Goal: Task Accomplishment & Management: Manage account settings

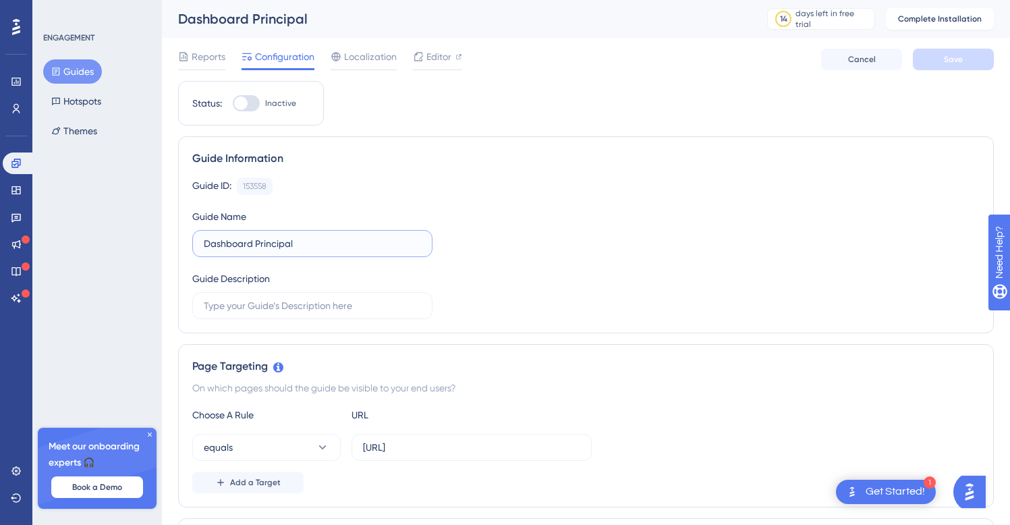
click at [249, 245] on input "Dashboard Principal" at bounding box center [312, 243] width 217 height 15
click at [229, 246] on input "Dashboard Principal" at bounding box center [312, 243] width 217 height 15
click at [898, 490] on div "Get Started!" at bounding box center [894, 491] width 59 height 15
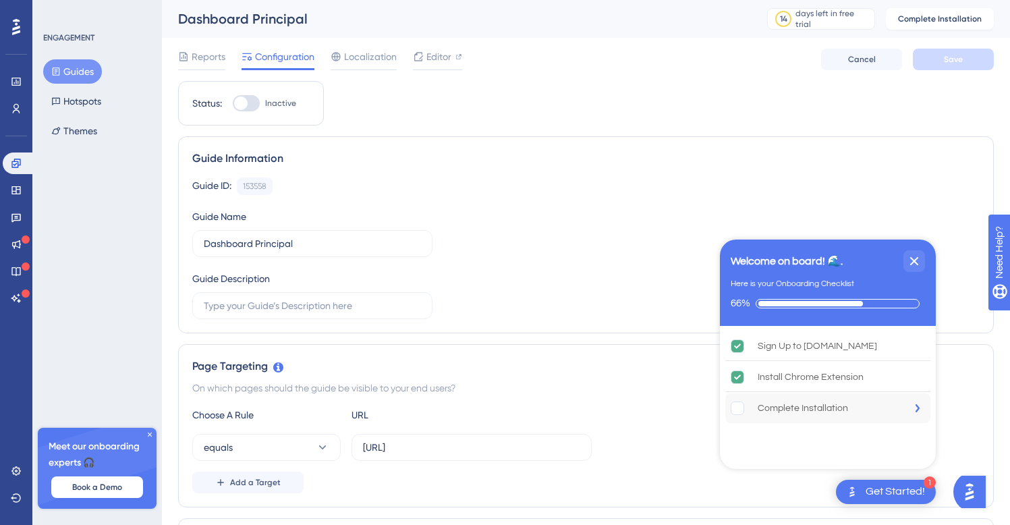
click at [767, 410] on div "Complete Installation" at bounding box center [803, 408] width 90 height 16
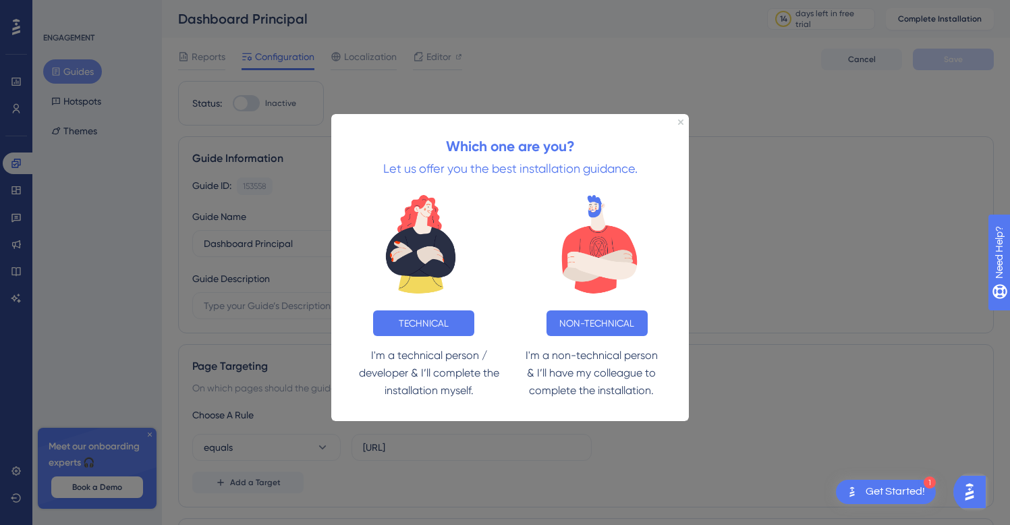
scroll to position [127, 0]
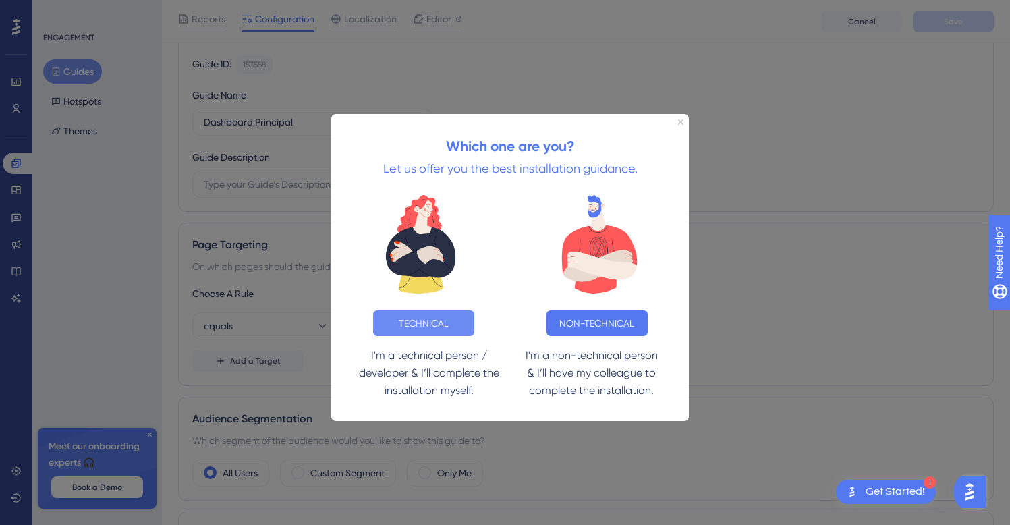
click at [426, 320] on button "TECHNICAL" at bounding box center [423, 323] width 101 height 26
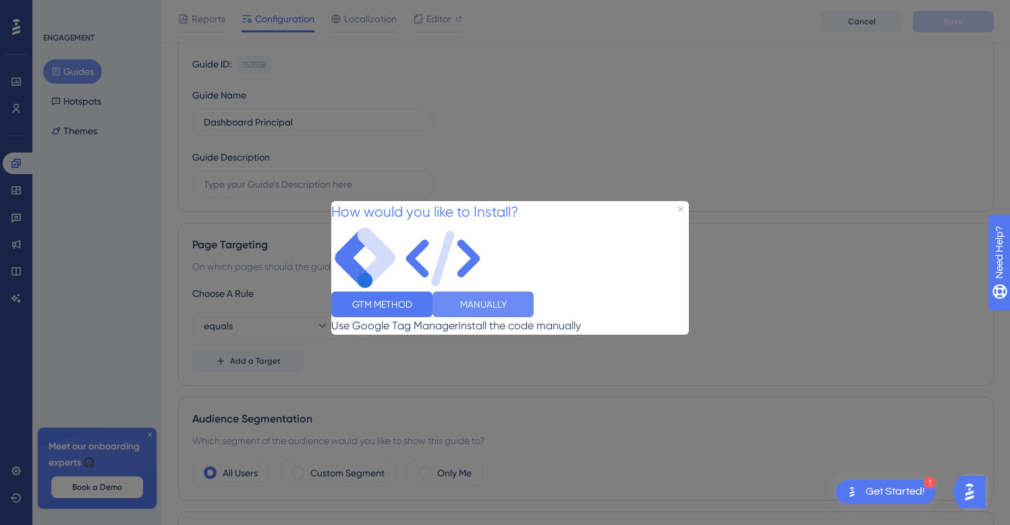
click at [534, 316] on button "MANUALLY" at bounding box center [482, 304] width 101 height 26
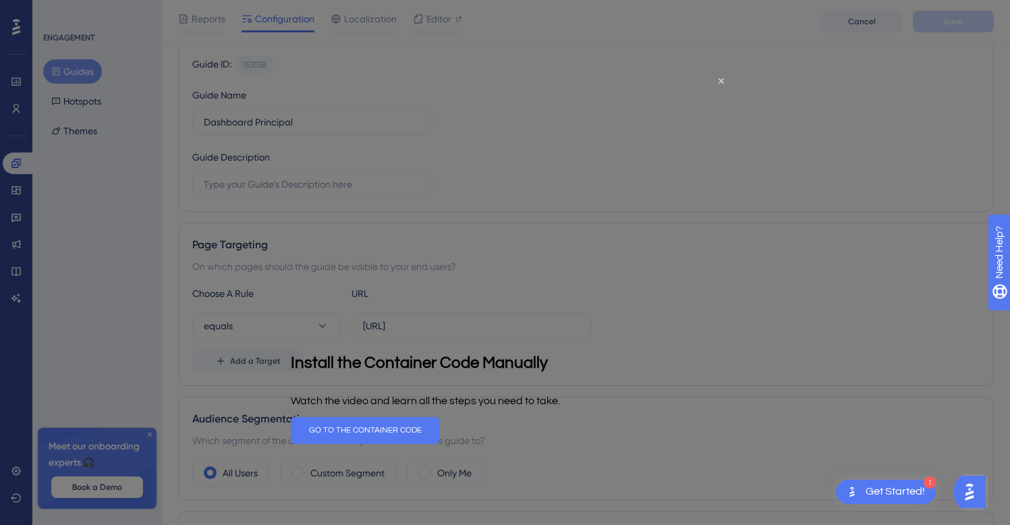
scroll to position [525, 0]
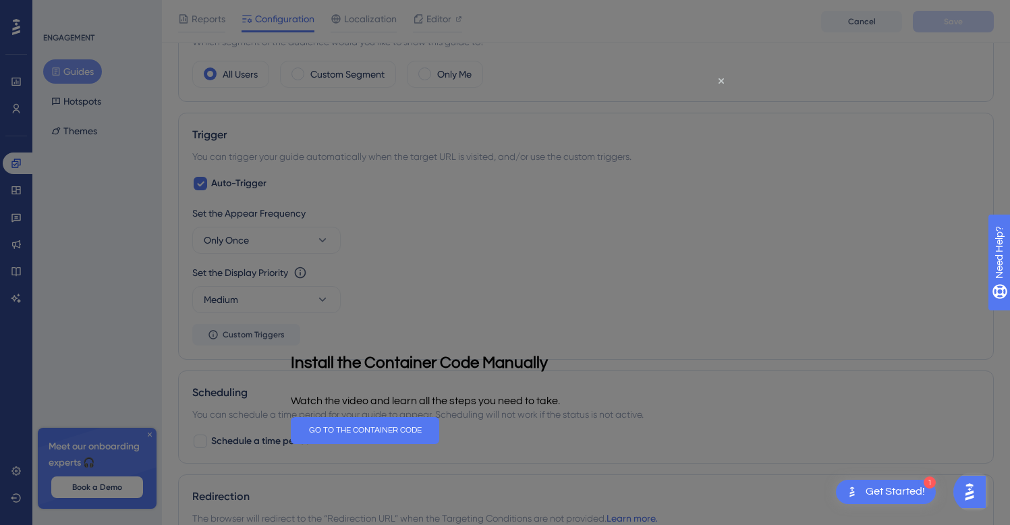
click at [784, 288] on div at bounding box center [505, 262] width 1010 height 525
click at [722, 80] on icon "Close Preview" at bounding box center [720, 80] width 5 height 5
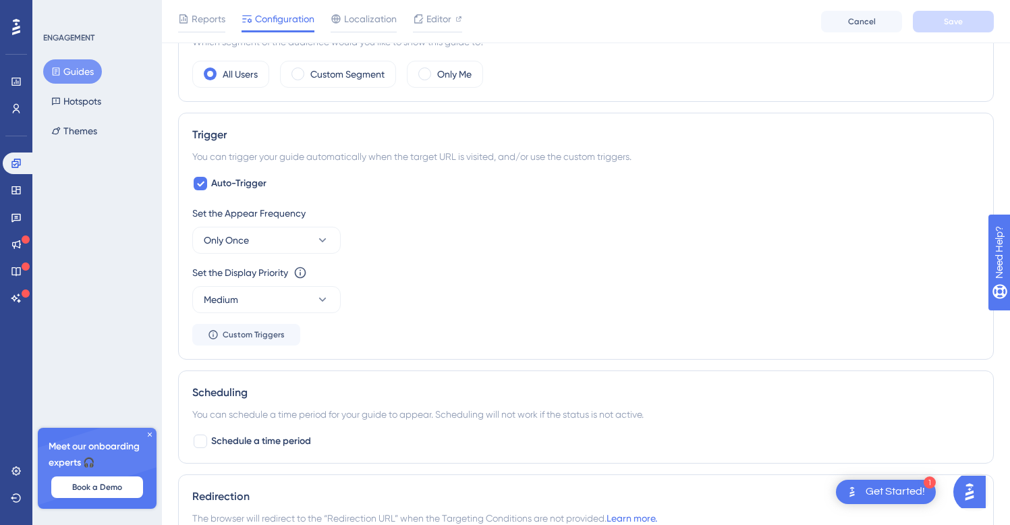
click at [619, 338] on div "Set the Appear Frequency Only Once Set the Display Priority This option will se…" at bounding box center [585, 275] width 787 height 140
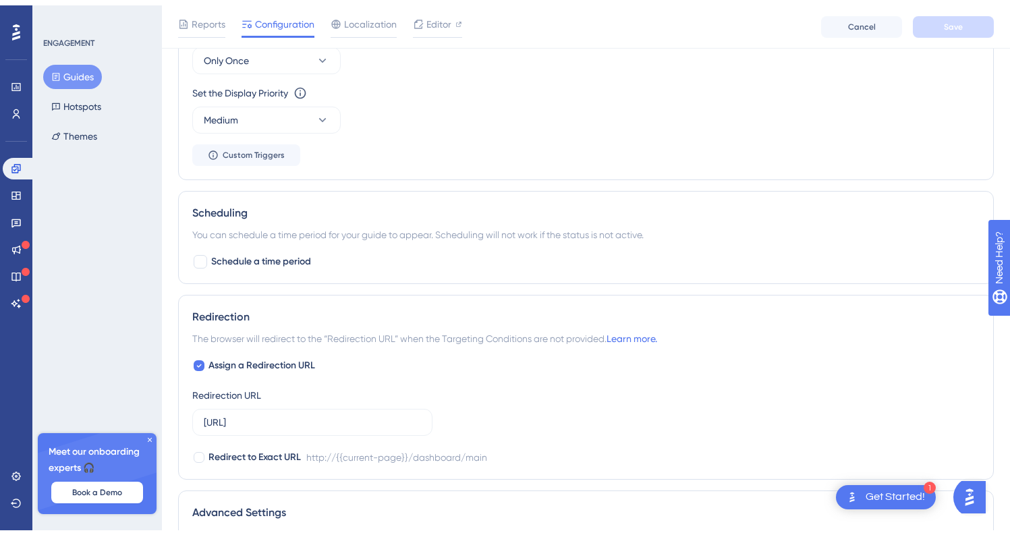
scroll to position [0, 0]
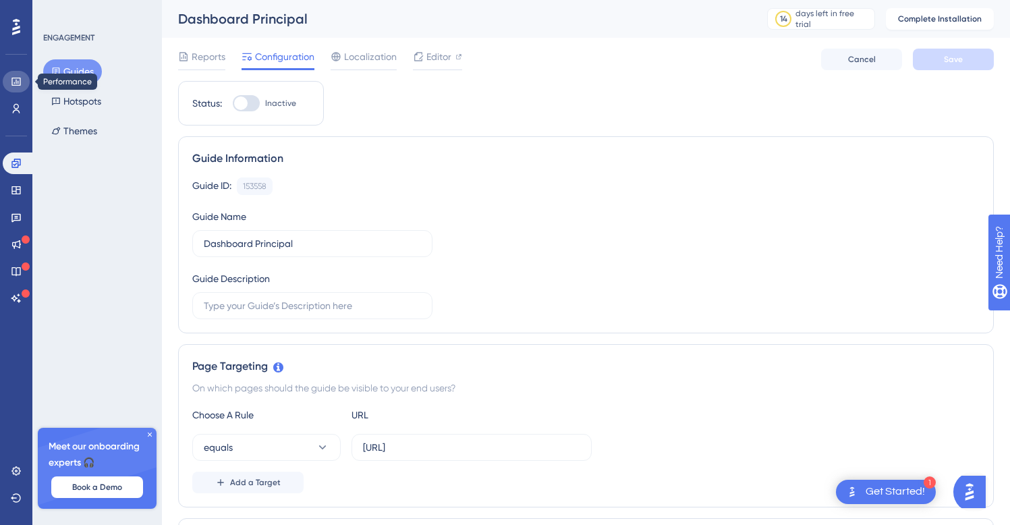
click at [17, 84] on icon at bounding box center [16, 81] width 11 height 11
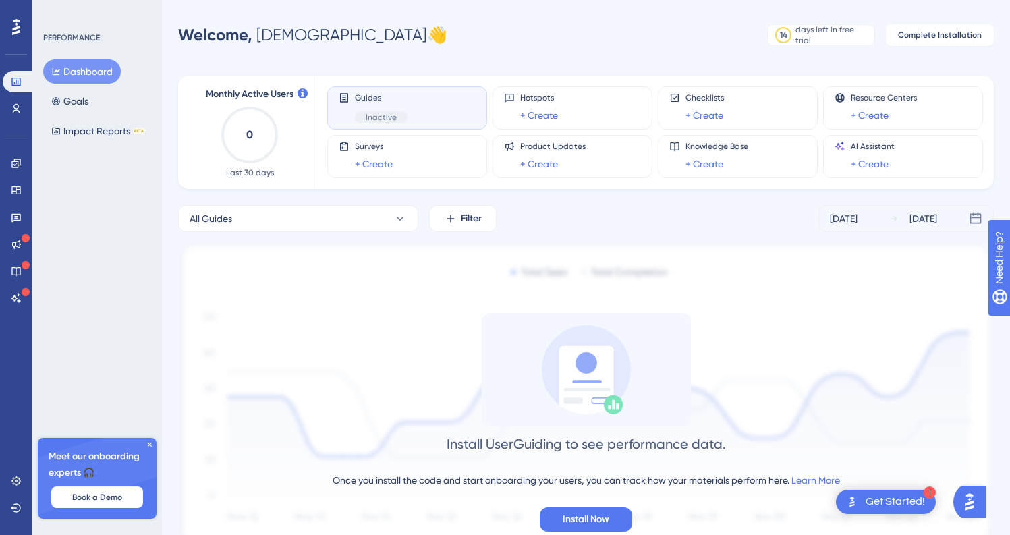
click at [392, 103] on span "Guides" at bounding box center [381, 97] width 53 height 11
click at [378, 109] on div "Guides Inactive" at bounding box center [381, 107] width 53 height 31
click at [376, 105] on div "Guides Inactive" at bounding box center [381, 107] width 53 height 31
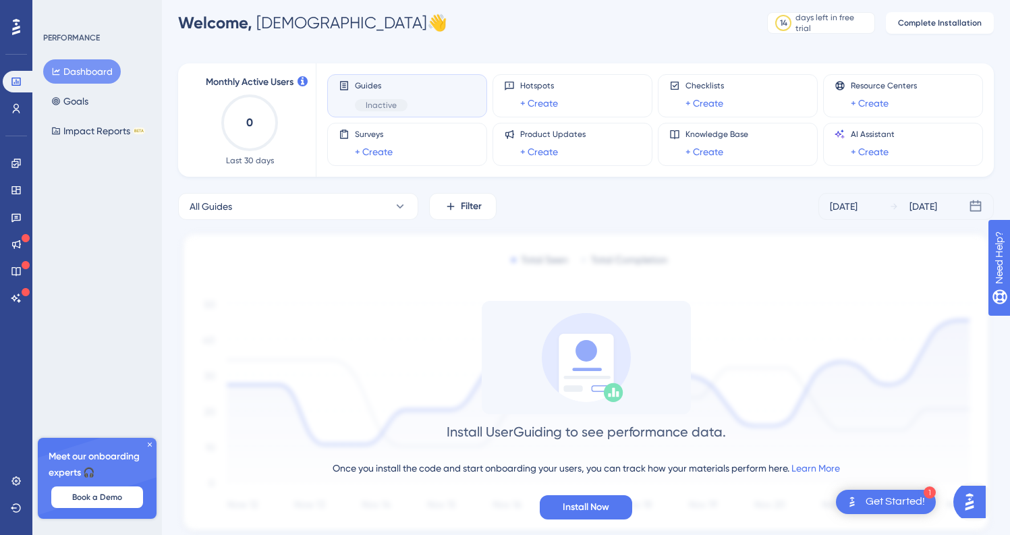
scroll to position [28, 0]
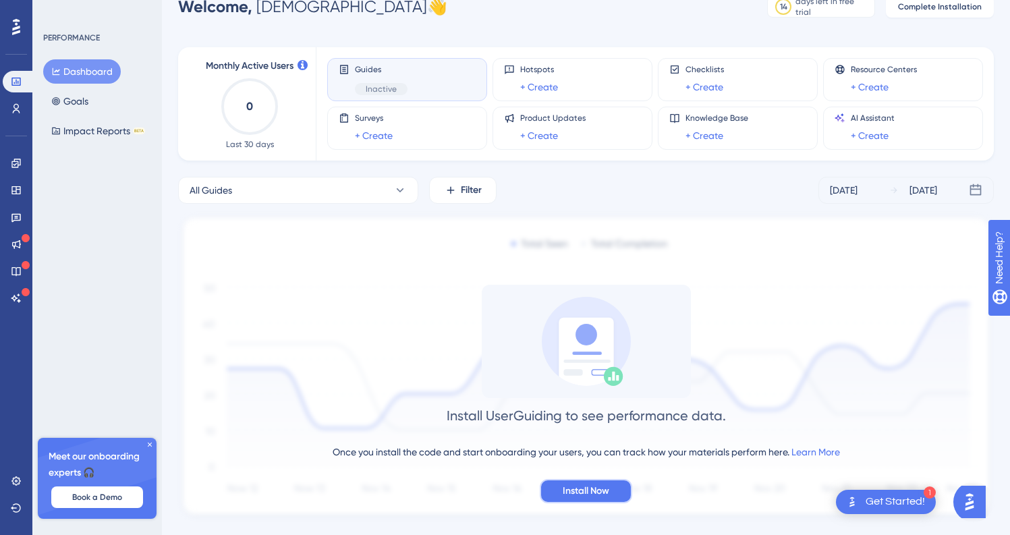
click at [584, 491] on span "Install Now" at bounding box center [586, 491] width 47 height 16
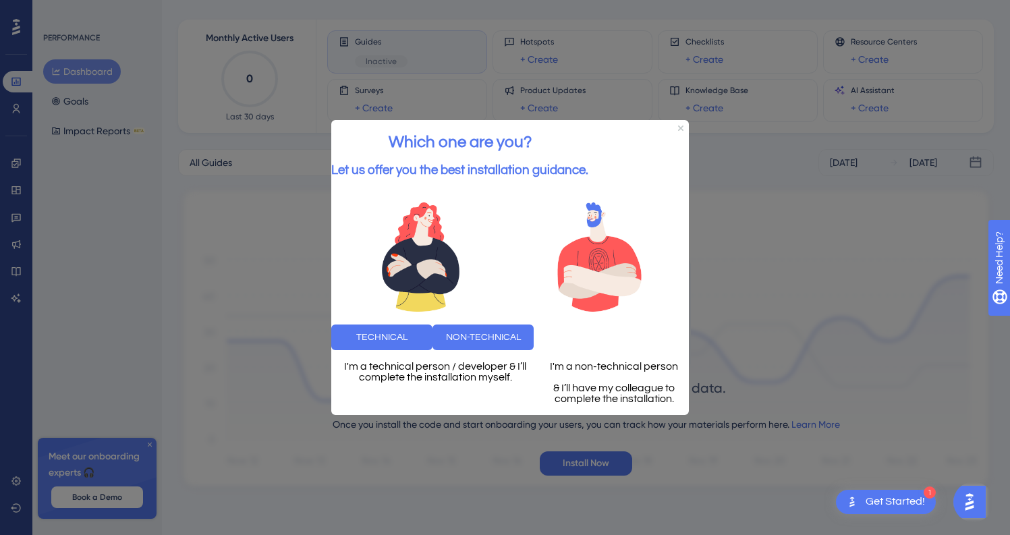
scroll to position [57, 0]
click at [683, 125] on icon "Close Preview" at bounding box center [680, 127] width 5 height 5
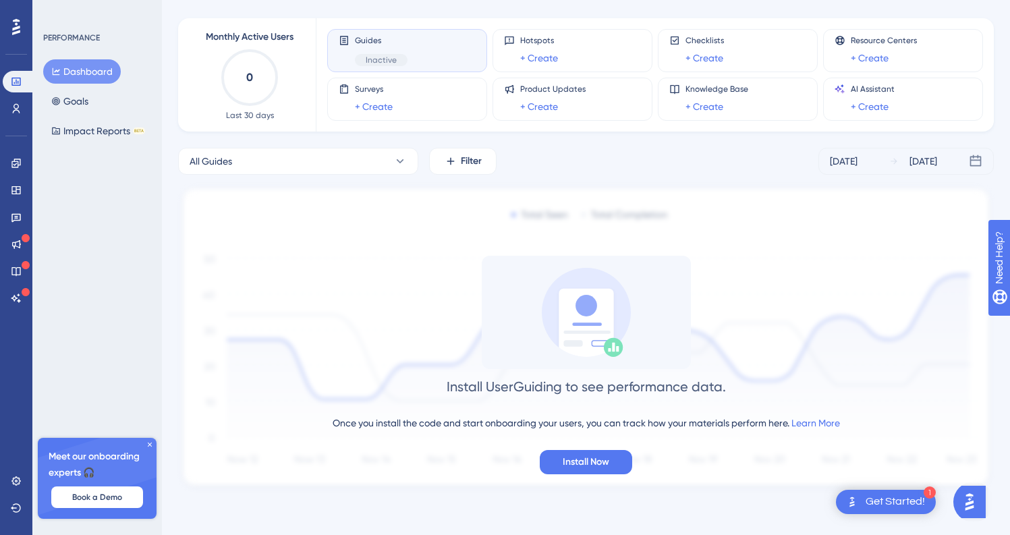
scroll to position [0, 0]
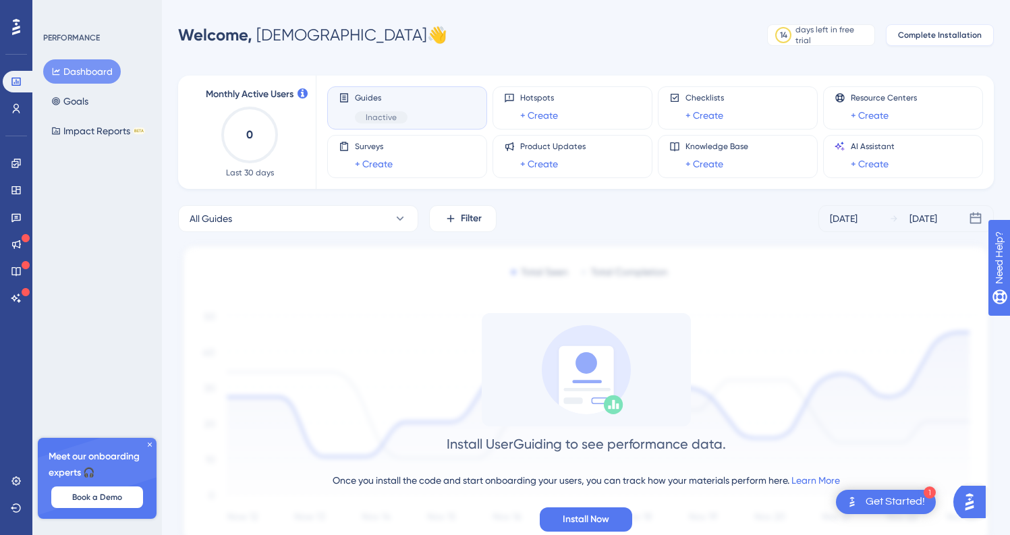
click at [930, 37] on span "Complete Installation" at bounding box center [940, 35] width 84 height 11
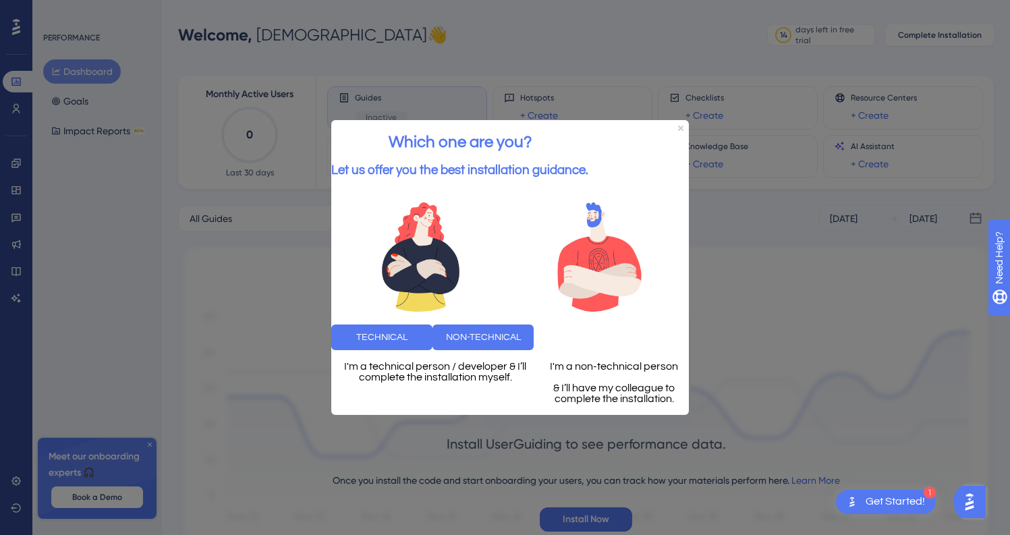
scroll to position [57, 0]
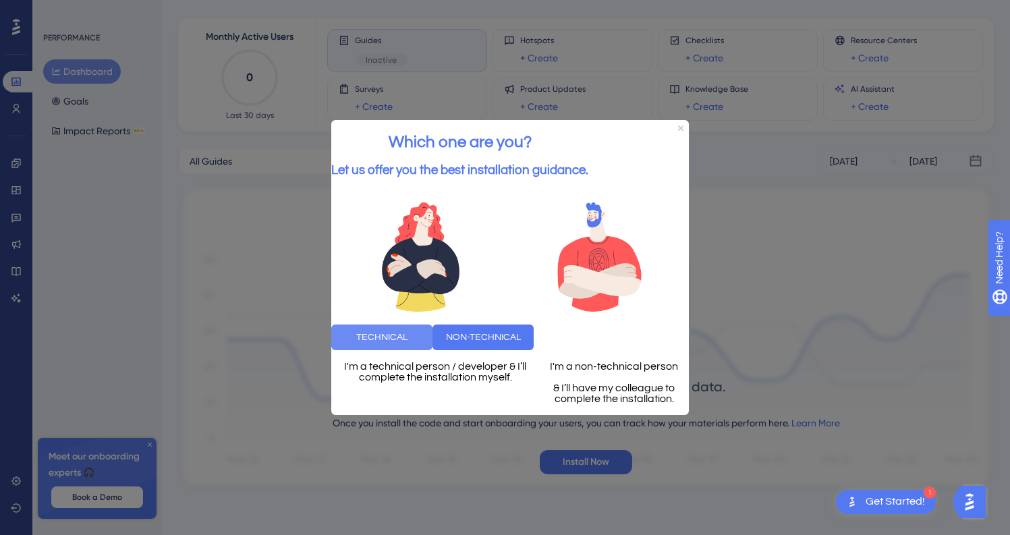
click at [411, 331] on button "TECHNICAL" at bounding box center [381, 337] width 101 height 26
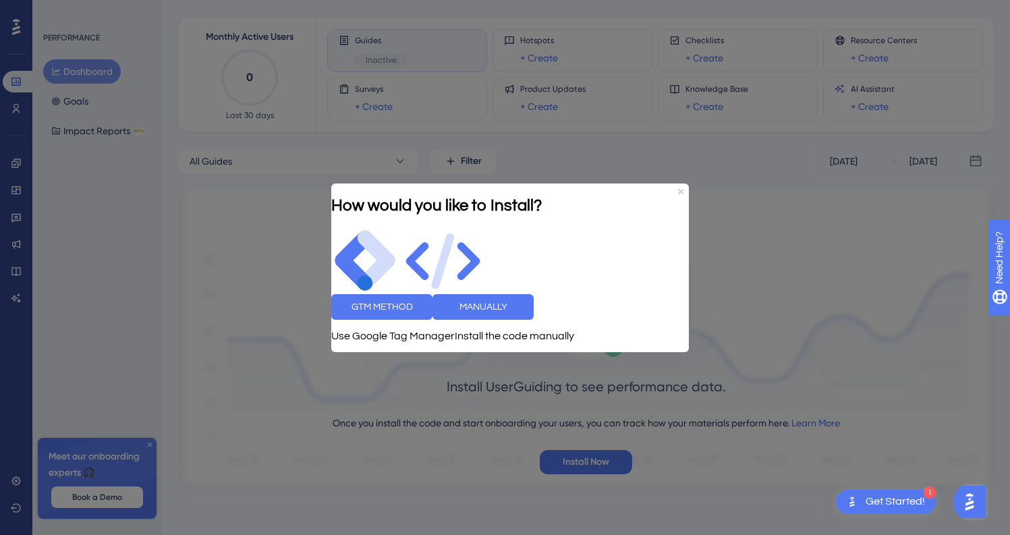
drag, startPoint x: 562, startPoint y: 378, endPoint x: 627, endPoint y: 345, distance: 73.0
click at [689, 374] on html "How would you like to Install? GTM METHOD MANUALLY Use Google Tag Manager Insta…" at bounding box center [510, 266] width 358 height 225
click at [534, 318] on button "MANUALLY" at bounding box center [482, 306] width 101 height 26
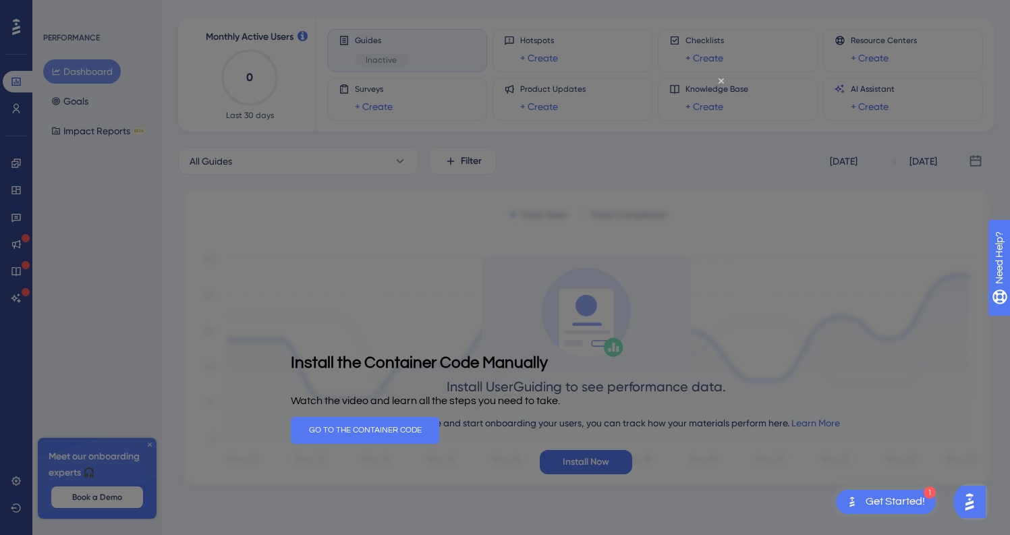
scroll to position [0, 0]
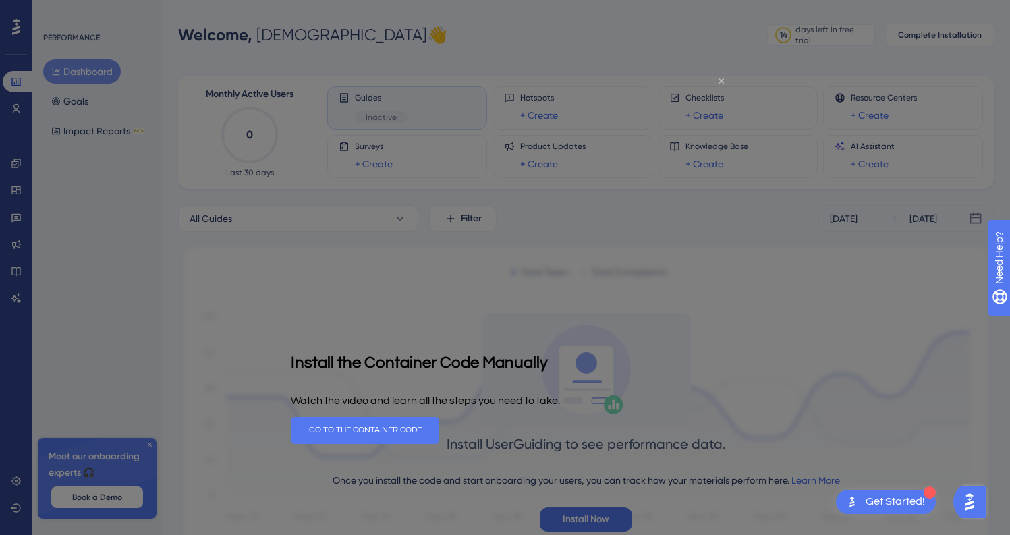
click at [720, 79] on icon "Close Preview" at bounding box center [720, 80] width 5 height 5
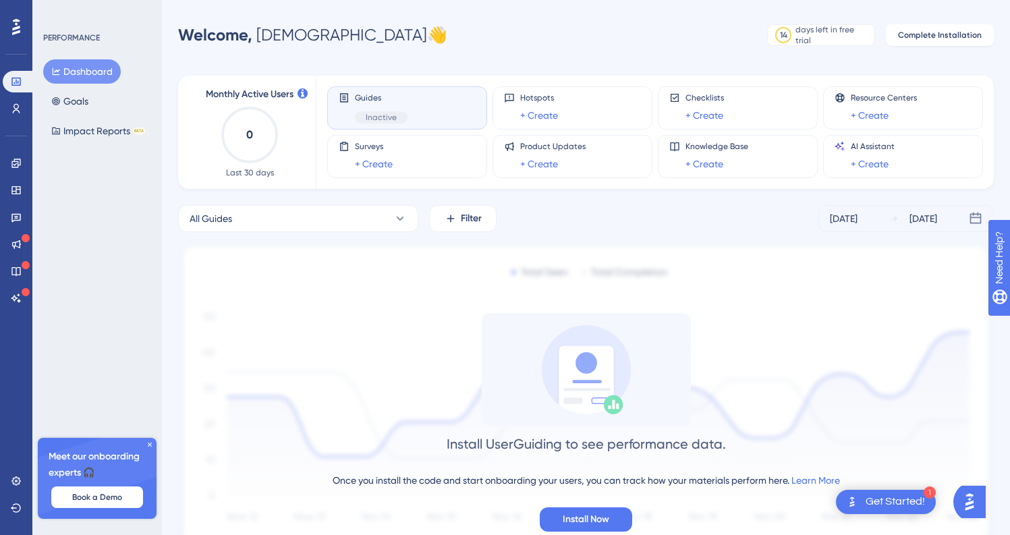
scroll to position [57, 0]
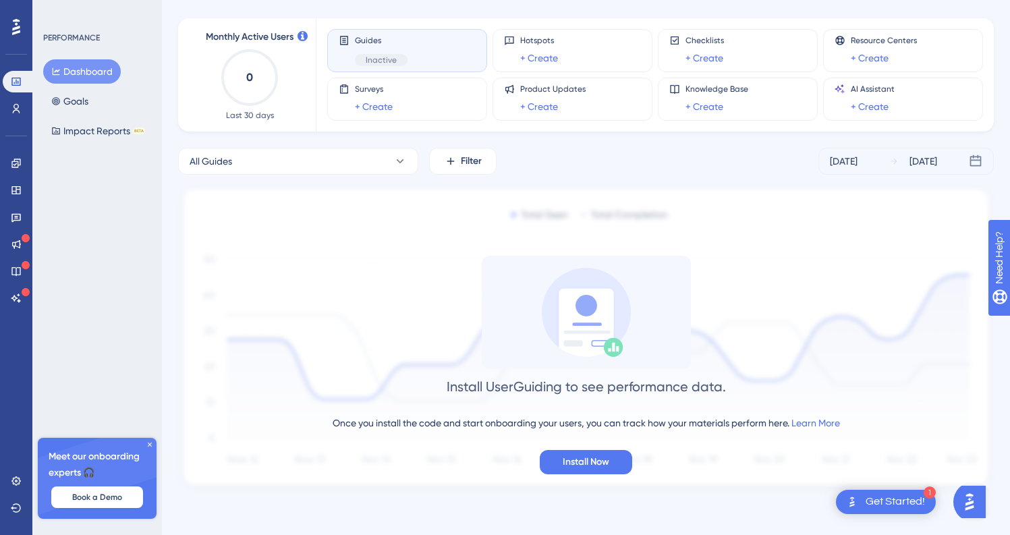
click at [885, 503] on div "Get Started!" at bounding box center [894, 501] width 59 height 15
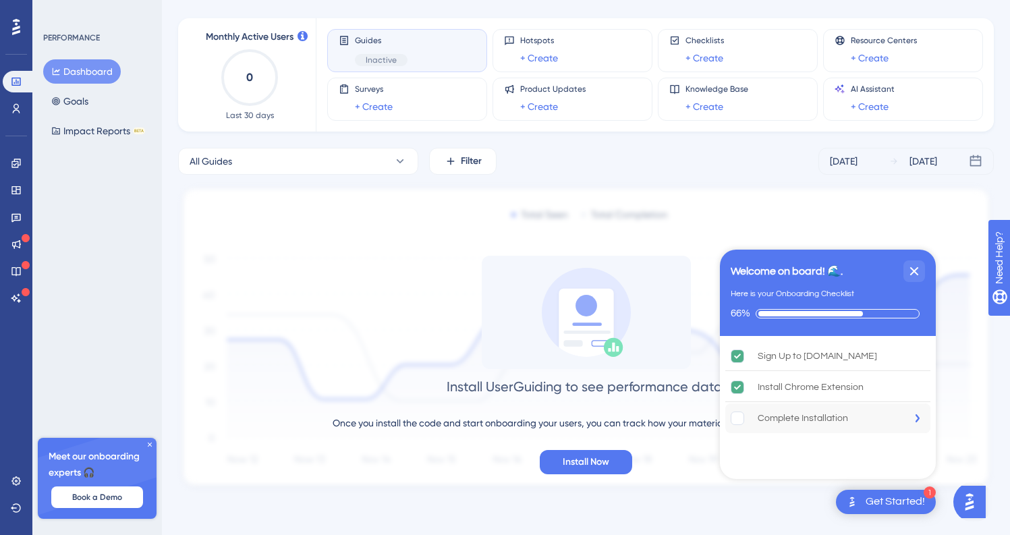
click at [772, 422] on div "Complete Installation" at bounding box center [803, 418] width 90 height 16
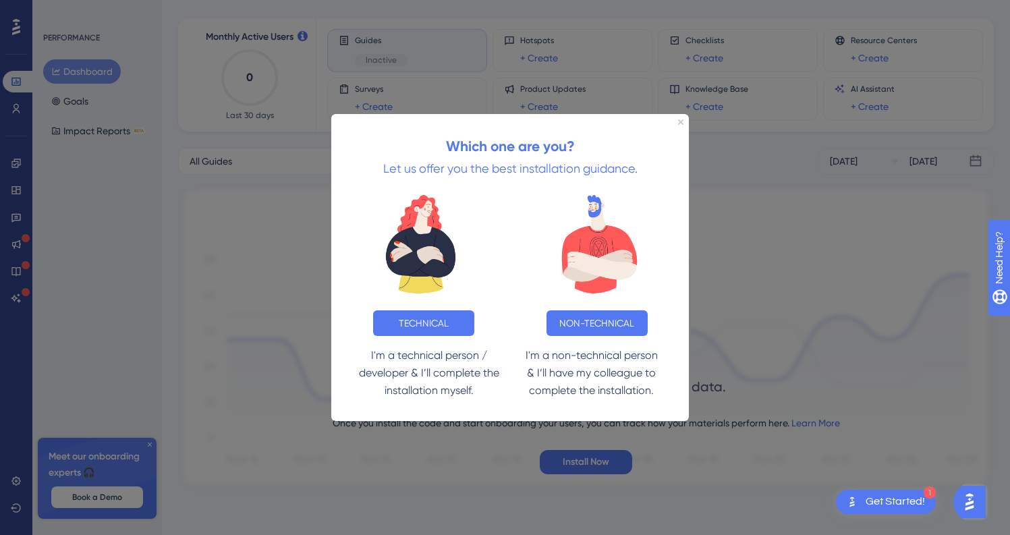
scroll to position [0, 0]
click at [590, 323] on button "NON-TECHNICAL" at bounding box center [596, 323] width 101 height 26
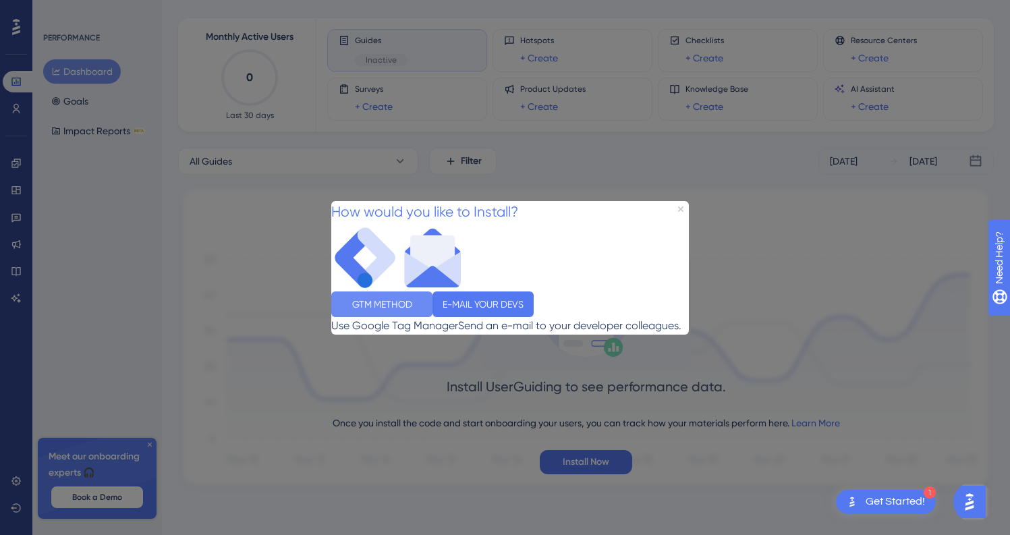
click at [432, 306] on button "GTM METHOD" at bounding box center [381, 304] width 101 height 26
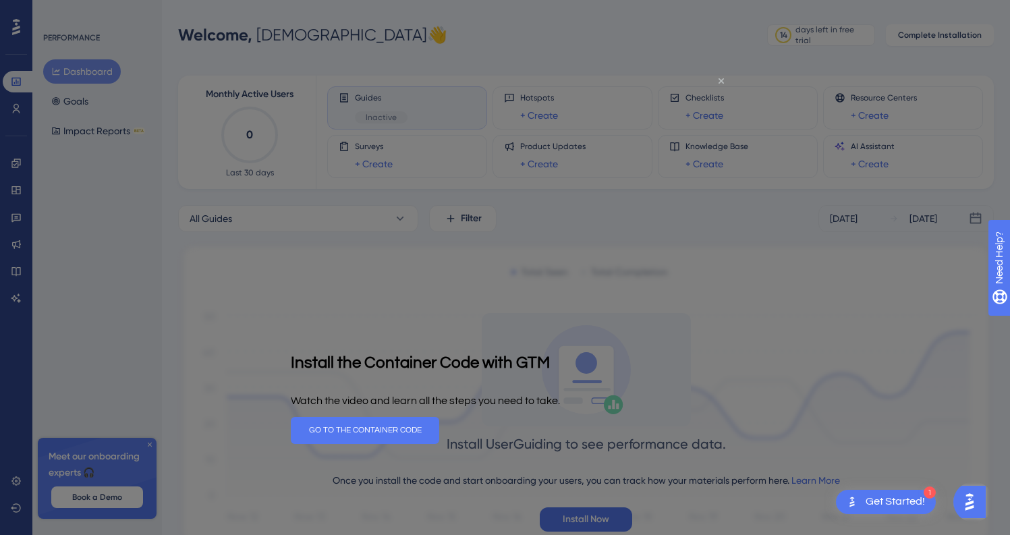
click at [722, 80] on icon "Close Preview" at bounding box center [720, 80] width 5 height 5
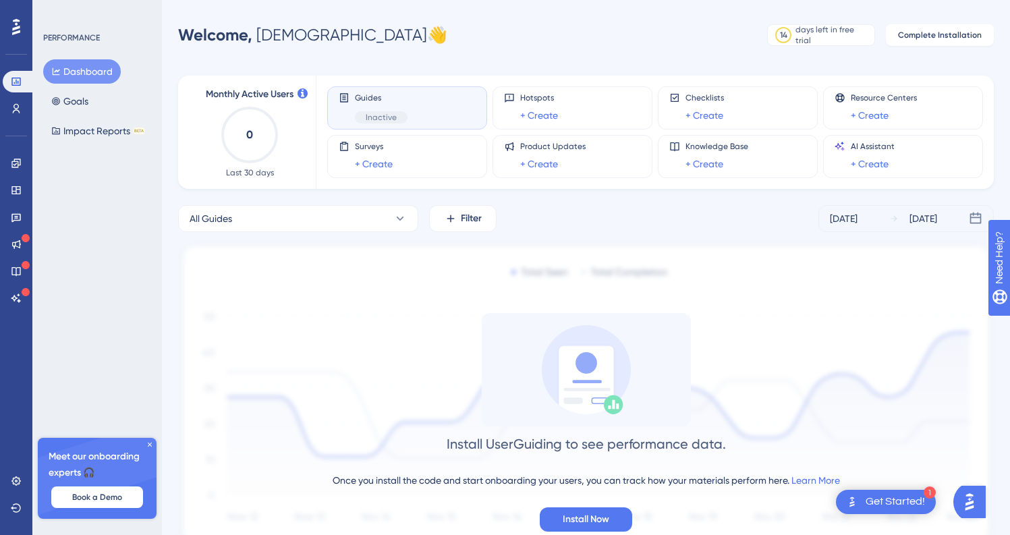
click at [376, 105] on div "Guides Inactive" at bounding box center [381, 107] width 53 height 31
drag, startPoint x: 380, startPoint y: 117, endPoint x: 360, endPoint y: 102, distance: 26.0
click at [380, 117] on span "Inactive" at bounding box center [381, 117] width 31 height 11
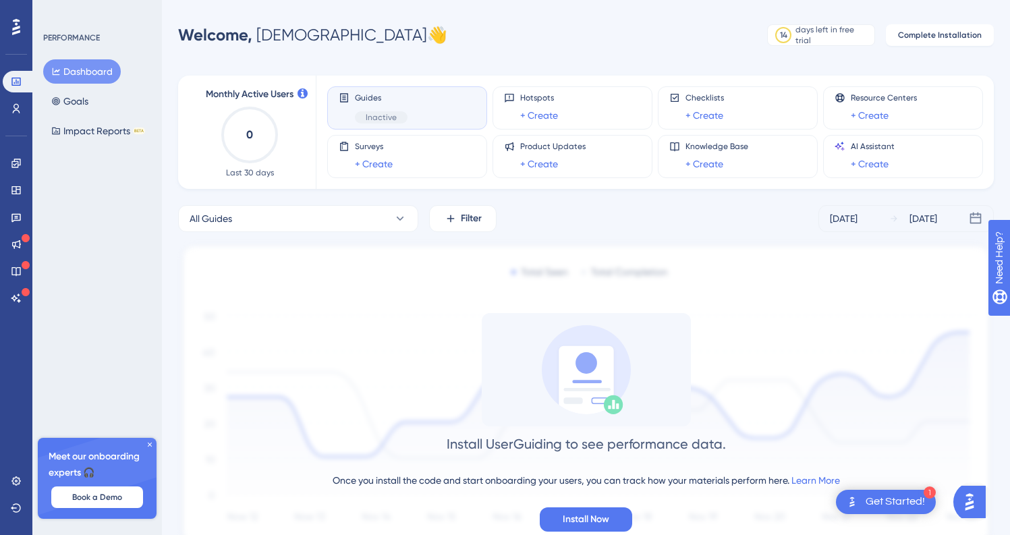
click at [346, 93] on icon at bounding box center [344, 97] width 8 height 9
click at [485, 55] on div "Performance Users Engagement Widgets Feedback Product Updates Knowledge Base AI…" at bounding box center [586, 296] width 848 height 549
click at [401, 104] on div "Guides Inactive" at bounding box center [381, 107] width 53 height 31
click at [370, 113] on span "Inactive" at bounding box center [381, 117] width 31 height 11
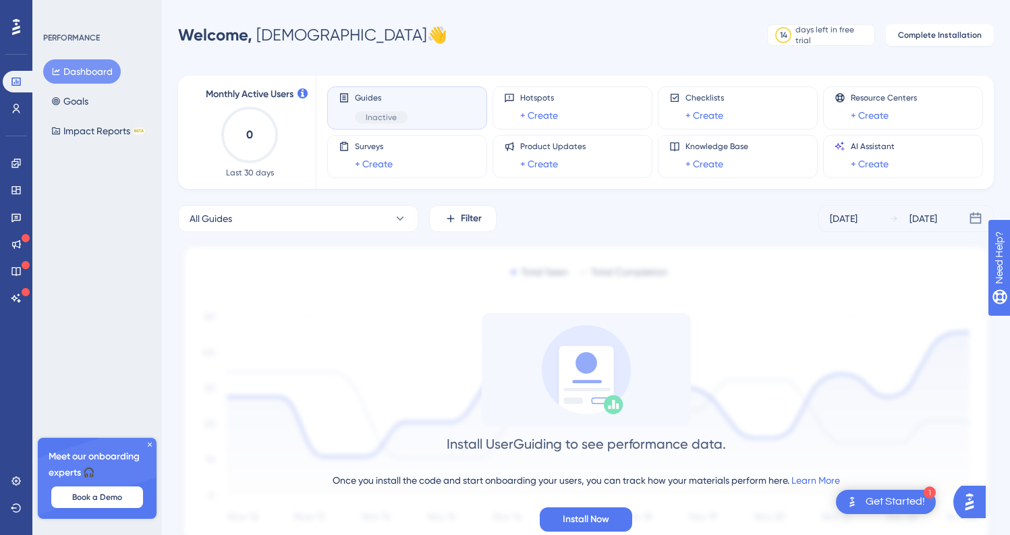
drag, startPoint x: 656, startPoint y: 36, endPoint x: 752, endPoint y: 1, distance: 102.4
click at [658, 34] on div "Welcome, Cristiano 👋 14 days left in free trial Click to see upgrade options Co…" at bounding box center [586, 35] width 816 height 27
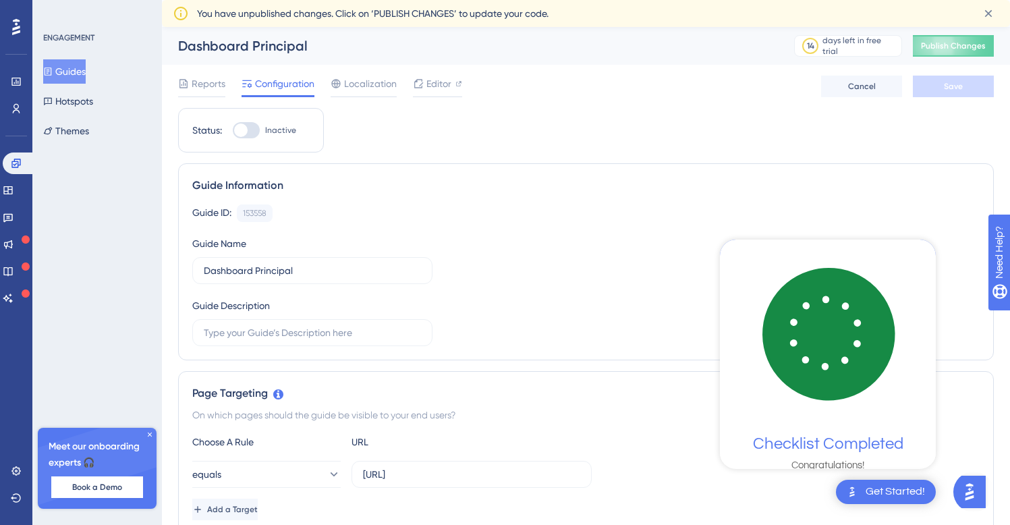
click at [254, 124] on div at bounding box center [246, 130] width 27 height 16
click at [233, 130] on input "Inactive" at bounding box center [232, 130] width 1 height 1
checkbox input "true"
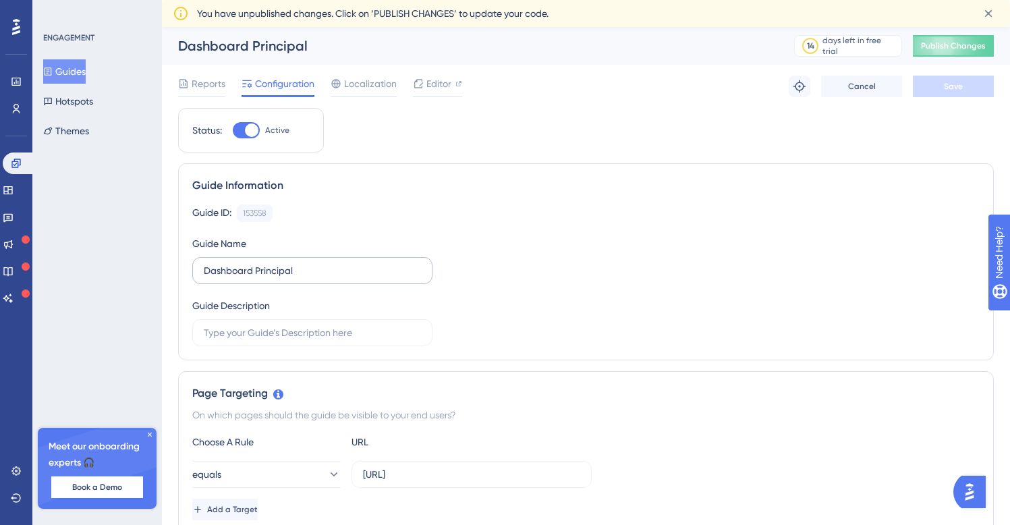
click at [256, 281] on label "Dashboard Principal" at bounding box center [312, 270] width 240 height 27
click at [256, 278] on input "Dashboard Principal" at bounding box center [312, 270] width 217 height 15
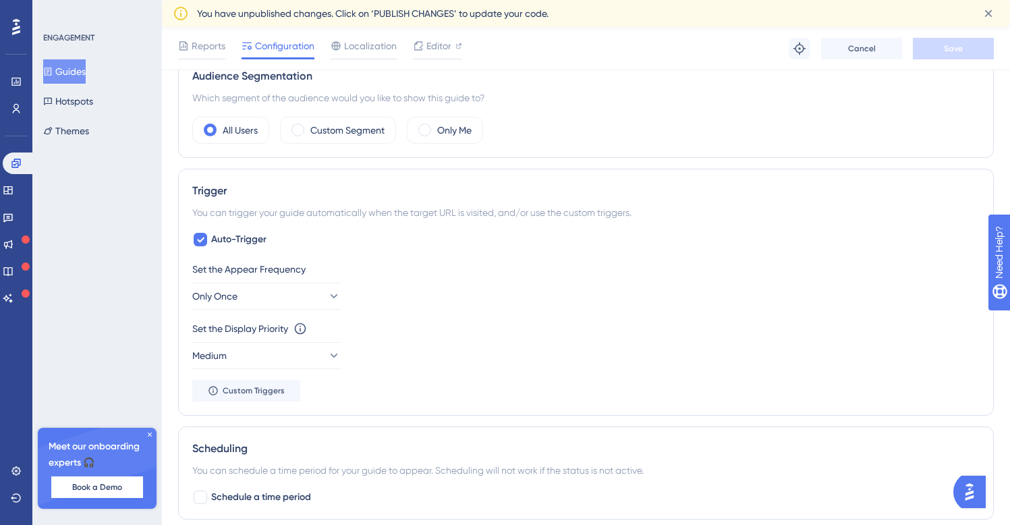
scroll to position [890, 0]
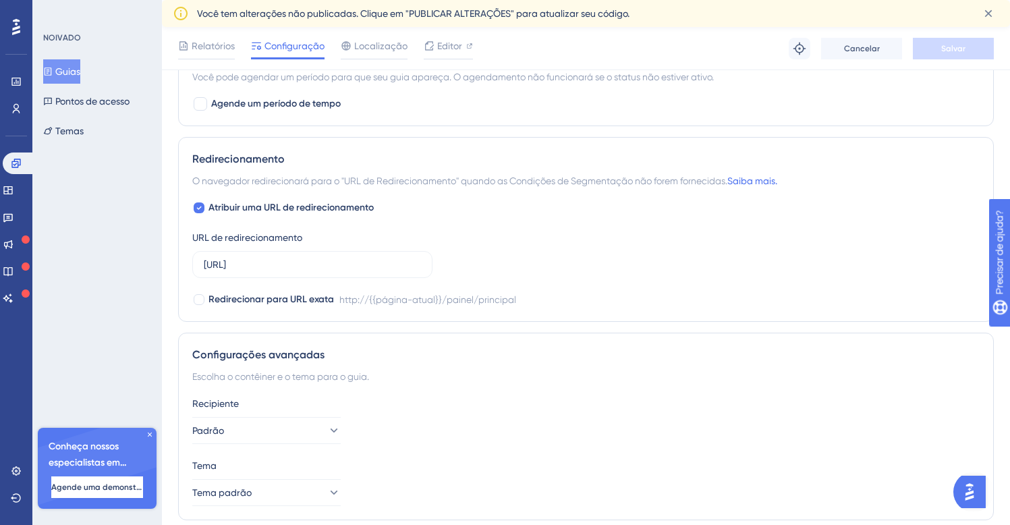
click at [617, 283] on div "Atribuir uma URL de redirecionamento URL de redirecionamento http://localhost:8…" at bounding box center [585, 254] width 787 height 108
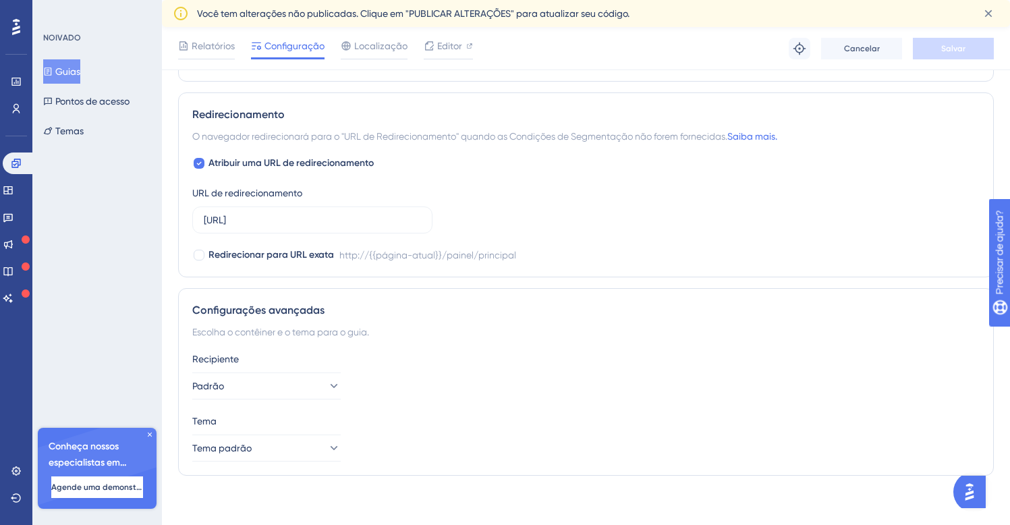
scroll to position [534, 0]
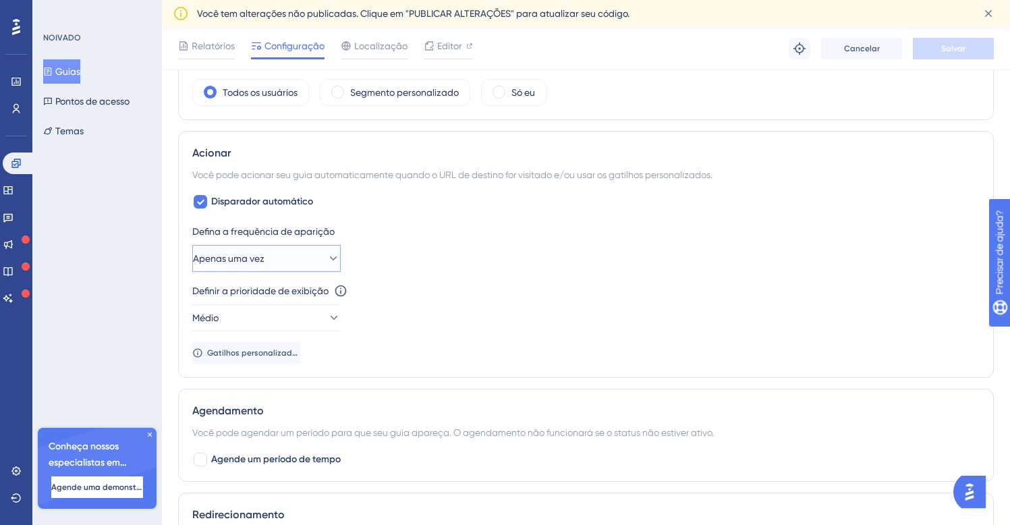
click at [328, 255] on button "Apenas uma vez" at bounding box center [266, 258] width 148 height 27
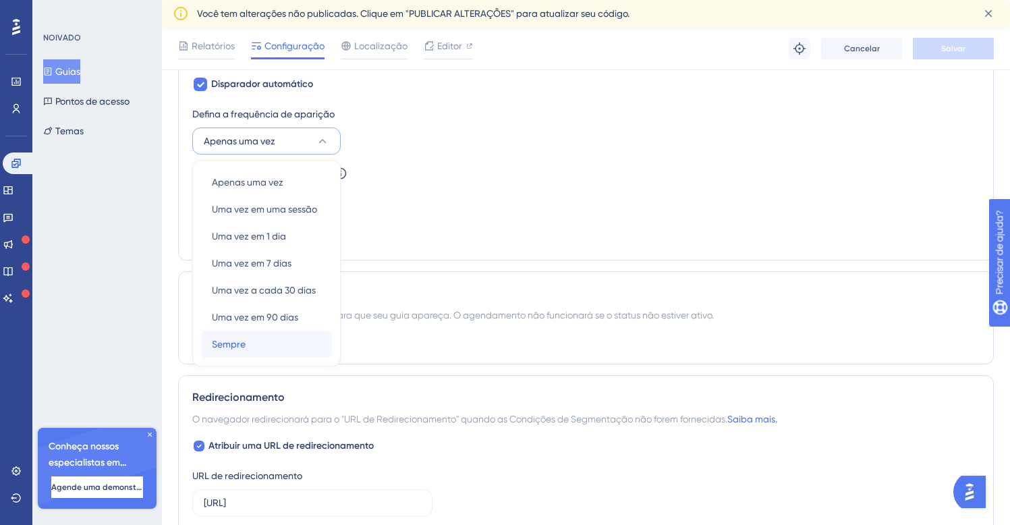
click at [234, 346] on font "Sempre" at bounding box center [229, 344] width 34 height 11
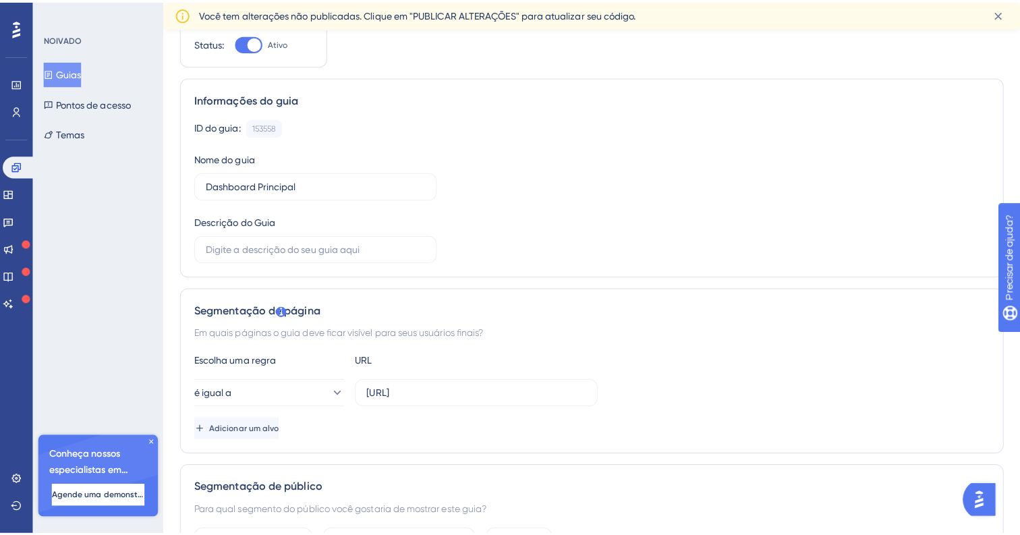
scroll to position [0, 0]
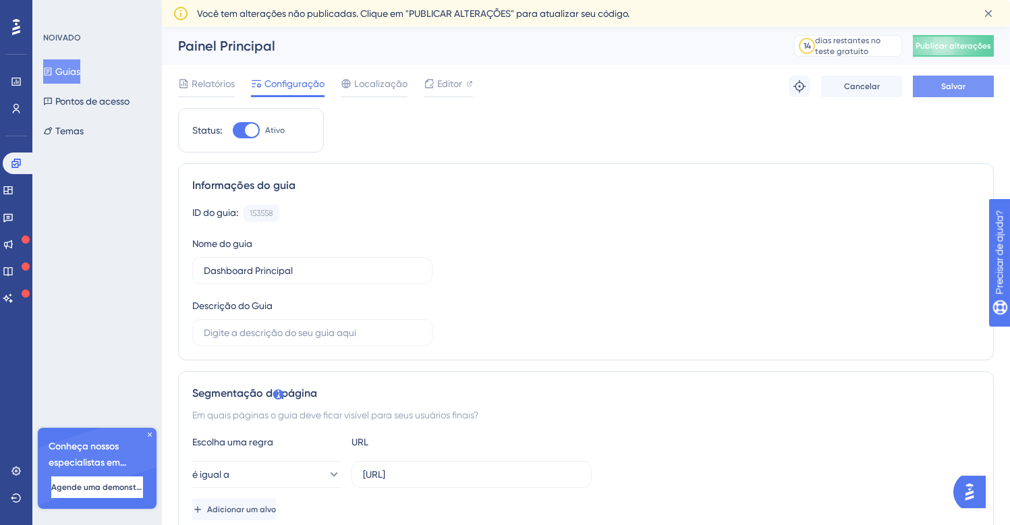
click at [951, 86] on font "Salvar" at bounding box center [953, 86] width 24 height 9
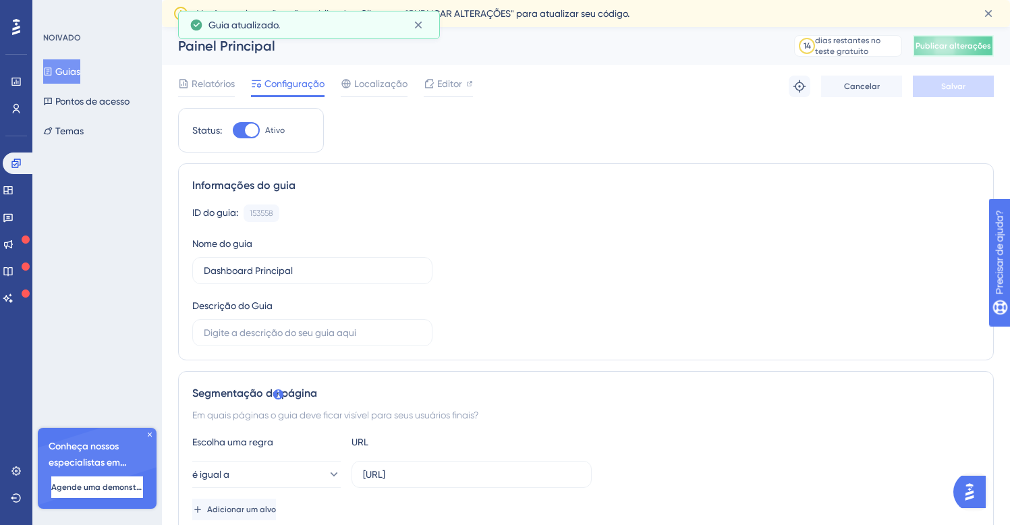
click at [955, 45] on font "Publicar alterações" at bounding box center [953, 45] width 76 height 9
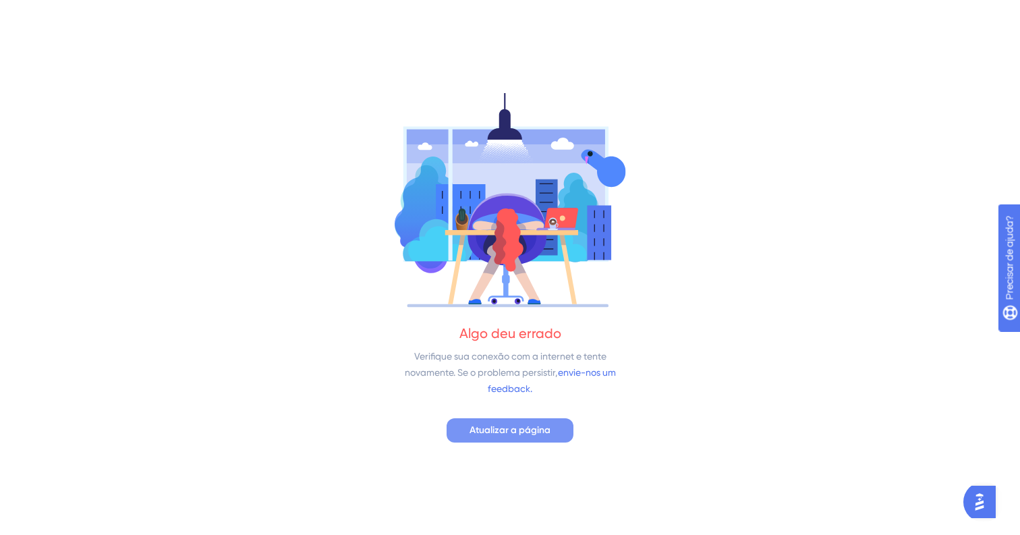
click at [492, 428] on font "Atualizar a página" at bounding box center [509, 429] width 81 height 11
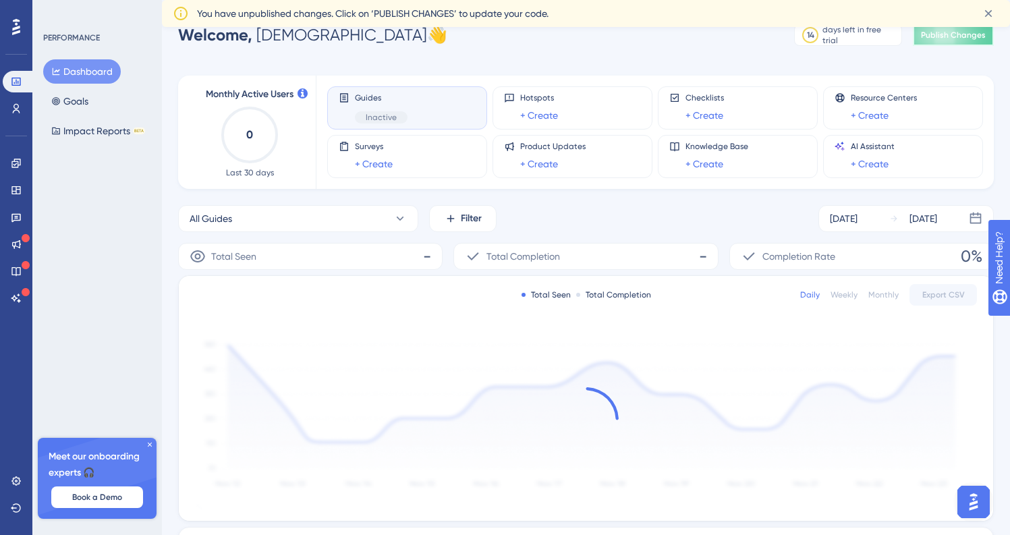
click at [936, 32] on span "Publish Changes" at bounding box center [953, 35] width 65 height 11
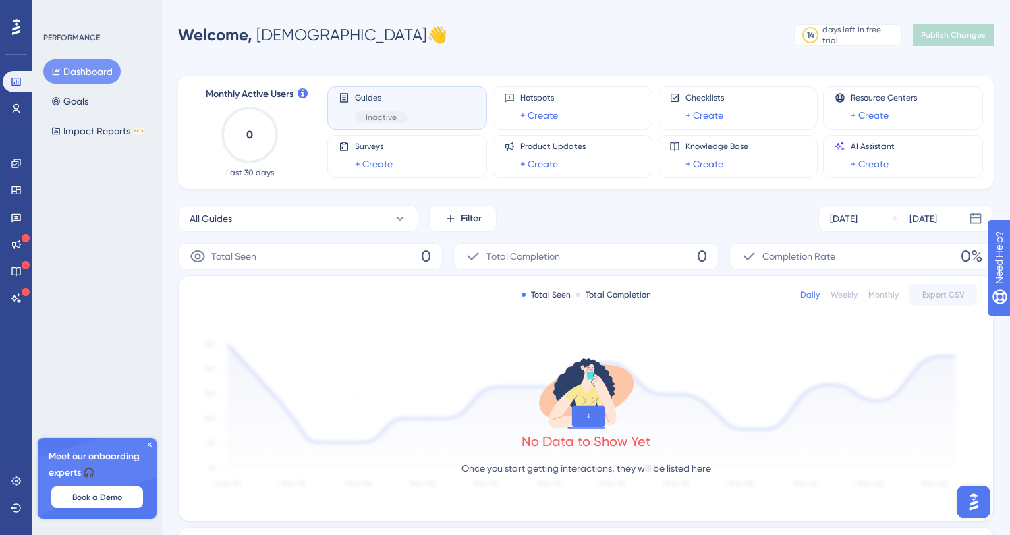
click at [394, 106] on div "Guides Inactive" at bounding box center [381, 107] width 53 height 31
click at [83, 67] on button "Dashboard" at bounding box center [82, 71] width 78 height 24
click at [350, 100] on div "Guides Inactive" at bounding box center [407, 107] width 137 height 31
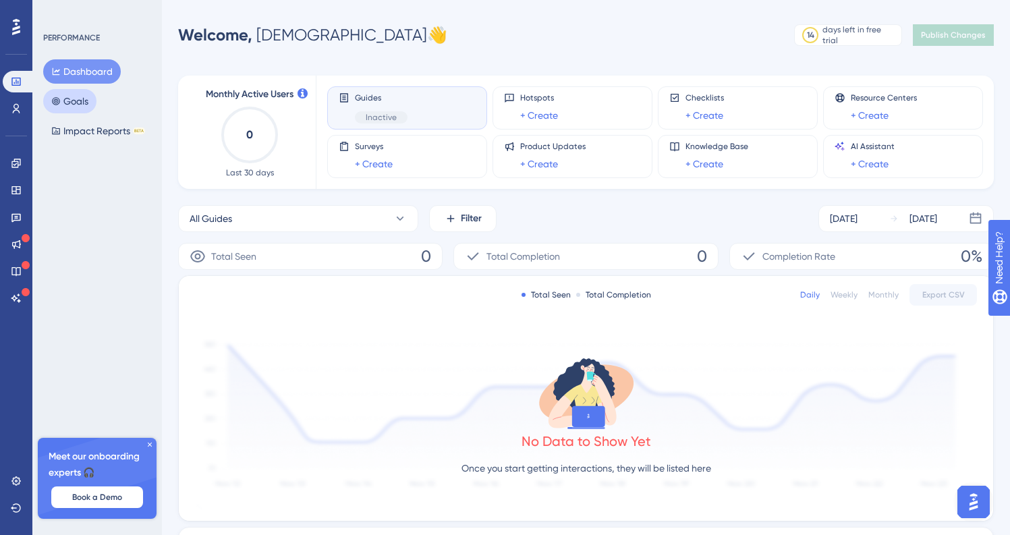
click at [78, 96] on button "Goals" at bounding box center [69, 101] width 53 height 24
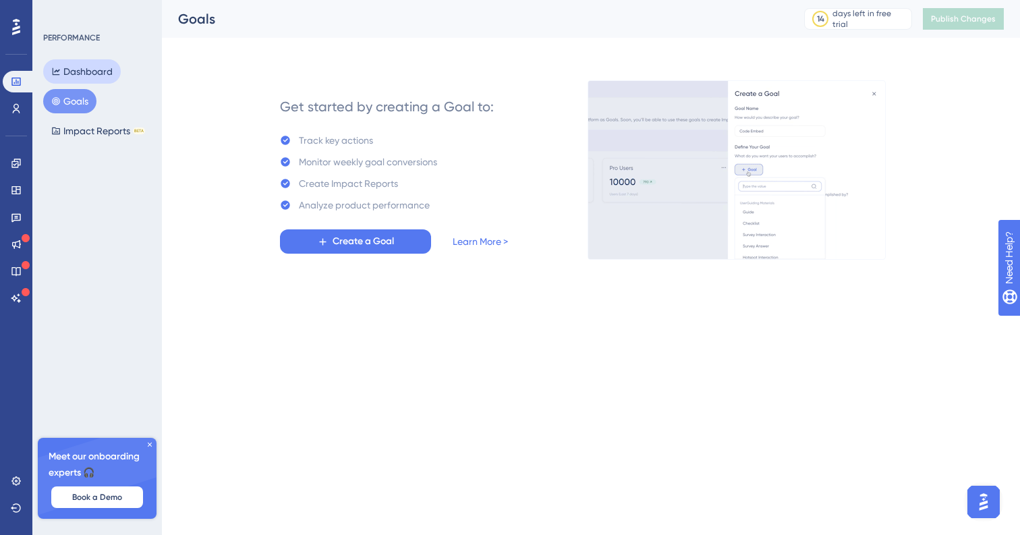
click at [78, 76] on button "Dashboard" at bounding box center [82, 71] width 78 height 24
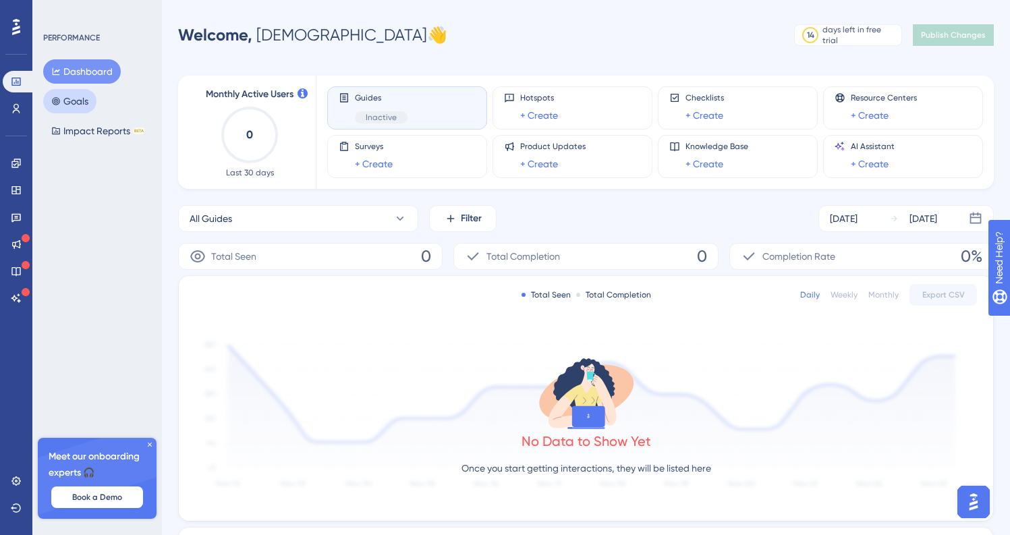
click at [69, 109] on button "Goals" at bounding box center [69, 101] width 53 height 24
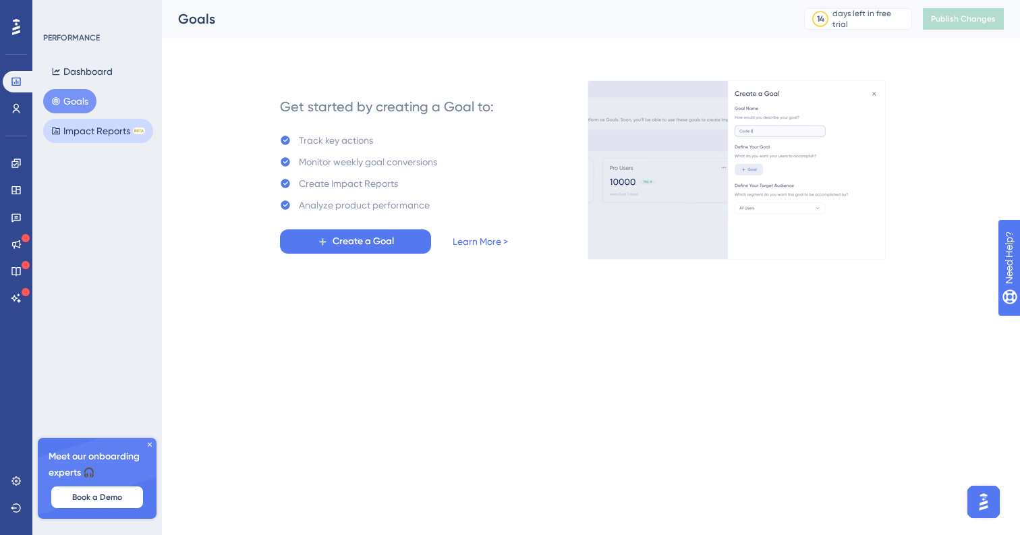
click at [82, 134] on button "Impact Reports BETA" at bounding box center [98, 131] width 110 height 24
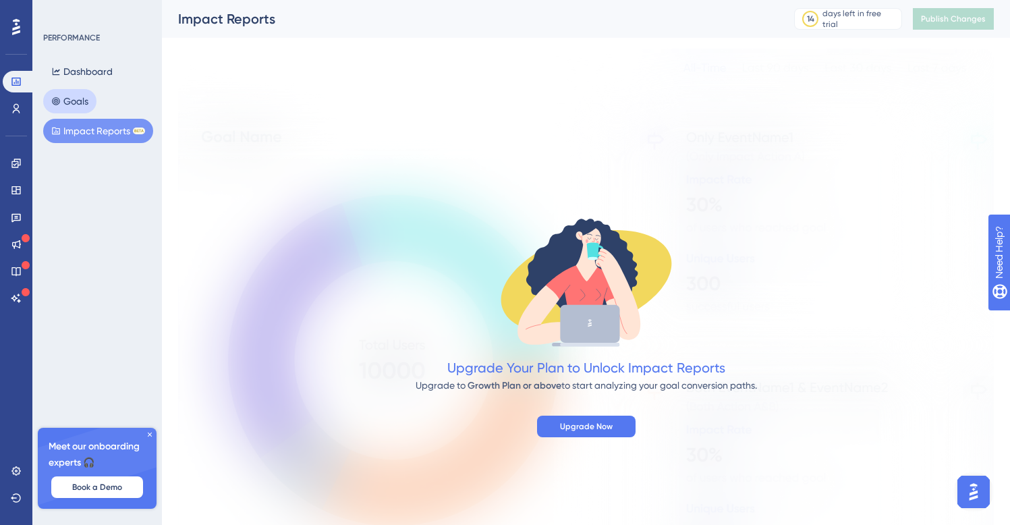
click at [83, 105] on button "Goals" at bounding box center [69, 101] width 53 height 24
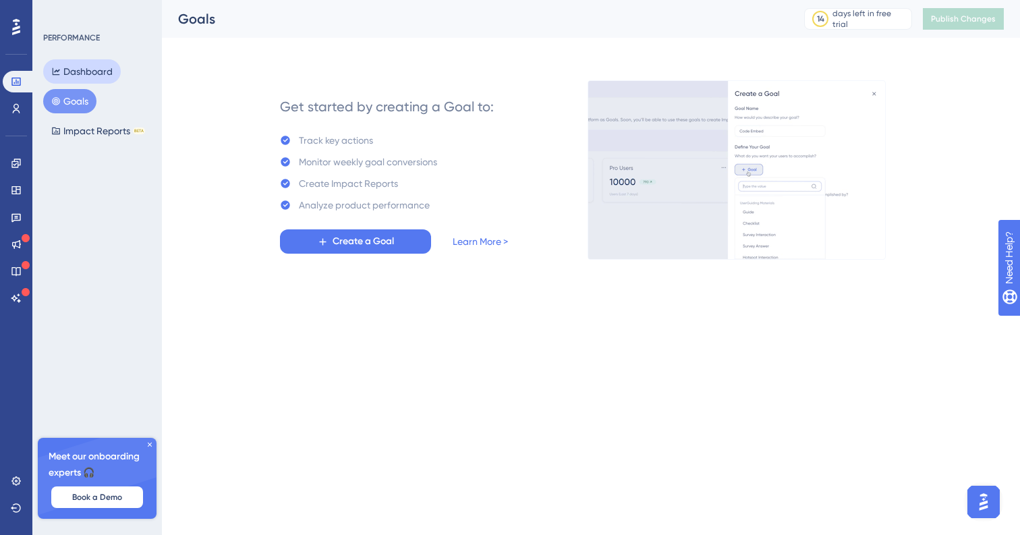
click at [74, 72] on button "Dashboard" at bounding box center [82, 71] width 78 height 24
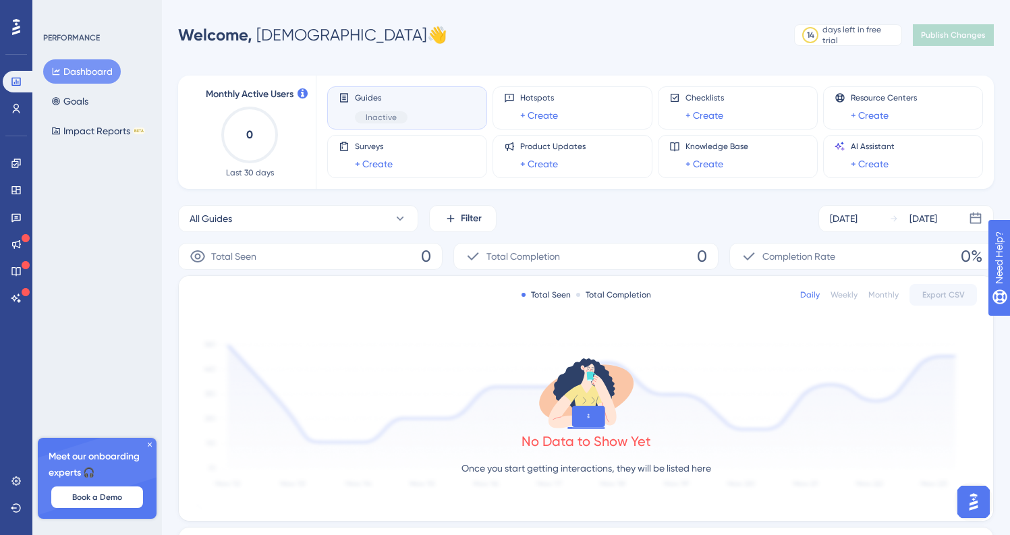
click at [387, 102] on span "Guides" at bounding box center [381, 97] width 53 height 11
click at [399, 218] on icon at bounding box center [399, 218] width 13 height 13
click at [266, 329] on span "Dashboard Principal" at bounding box center [242, 328] width 89 height 16
click at [397, 217] on icon at bounding box center [399, 218] width 13 height 13
click at [376, 328] on span "Activate" at bounding box center [359, 327] width 33 height 11
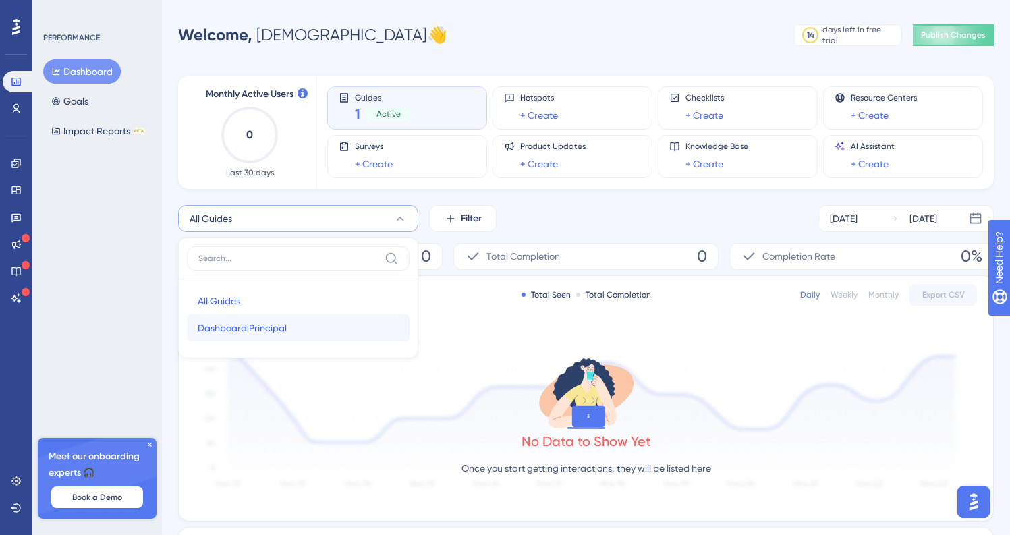
click at [241, 324] on span "Dashboard Principal" at bounding box center [242, 328] width 89 height 16
click at [383, 110] on span "Active" at bounding box center [388, 114] width 24 height 11
click at [258, 220] on button "All Guides" at bounding box center [298, 218] width 240 height 27
click at [243, 330] on span "Dashboard Principal" at bounding box center [242, 328] width 89 height 16
click at [370, 101] on span "Guides" at bounding box center [383, 96] width 57 height 9
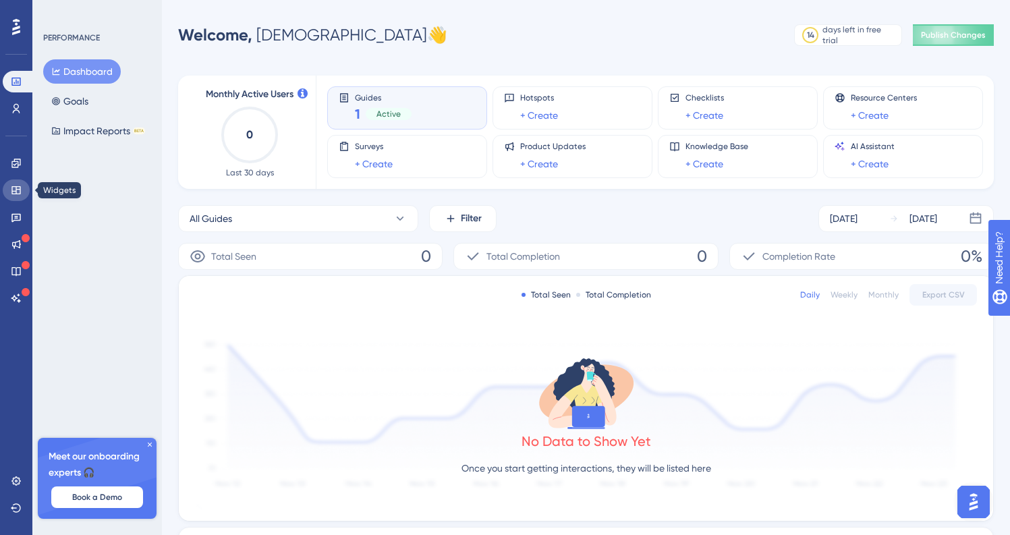
click at [17, 190] on icon at bounding box center [16, 190] width 11 height 11
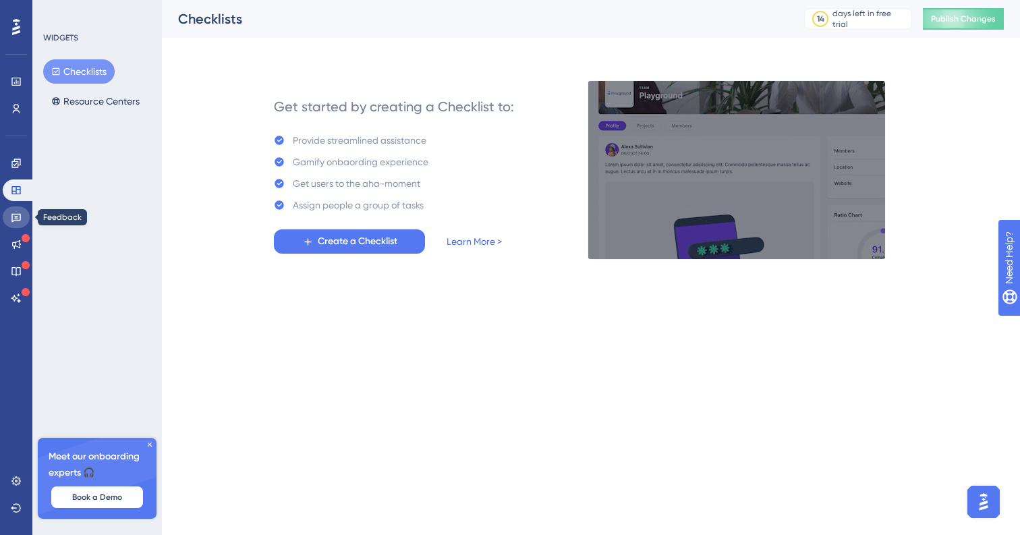
click at [18, 219] on icon at bounding box center [16, 217] width 11 height 11
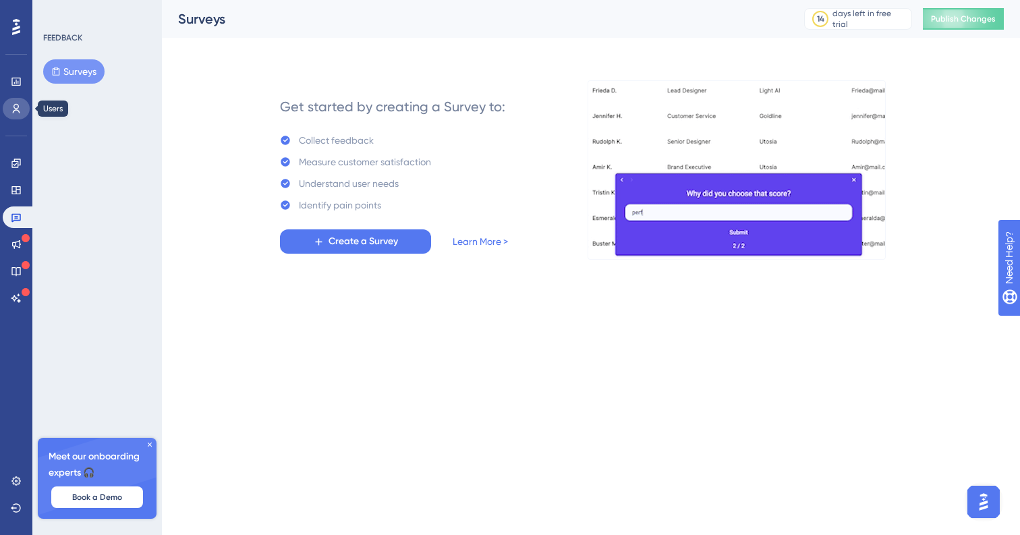
click at [22, 111] on link at bounding box center [16, 109] width 27 height 22
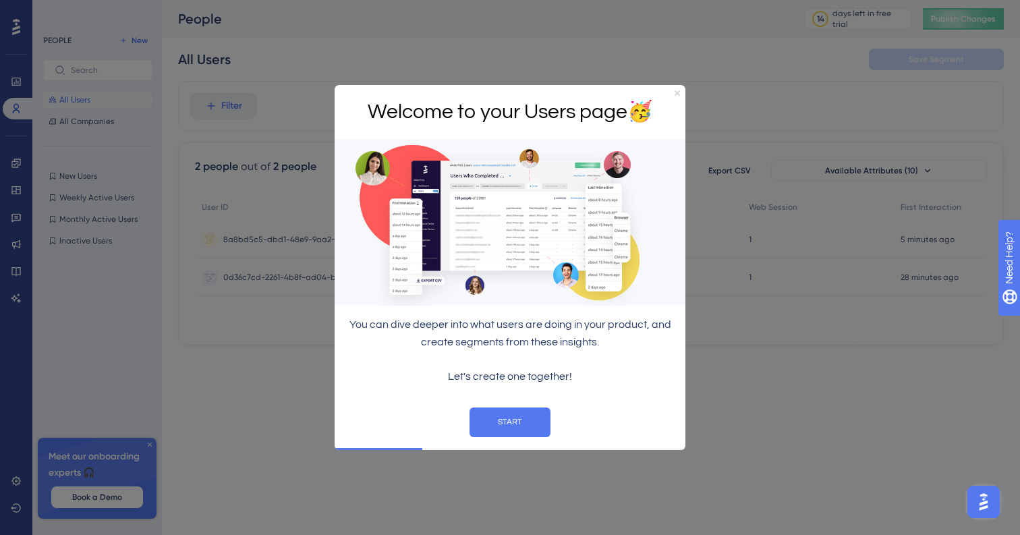
click at [675, 94] on icon "Close Preview" at bounding box center [677, 92] width 5 height 5
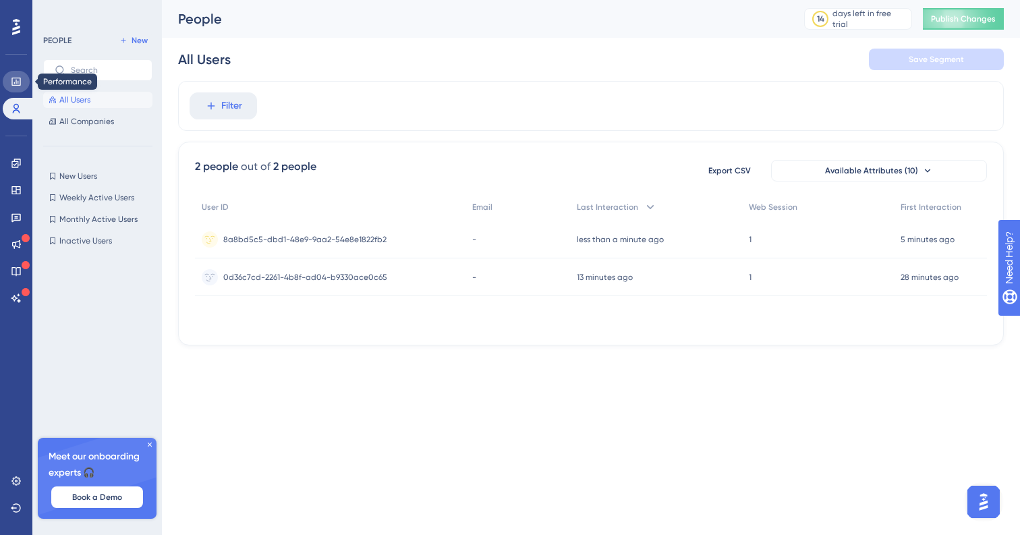
click at [11, 82] on icon at bounding box center [16, 81] width 11 height 11
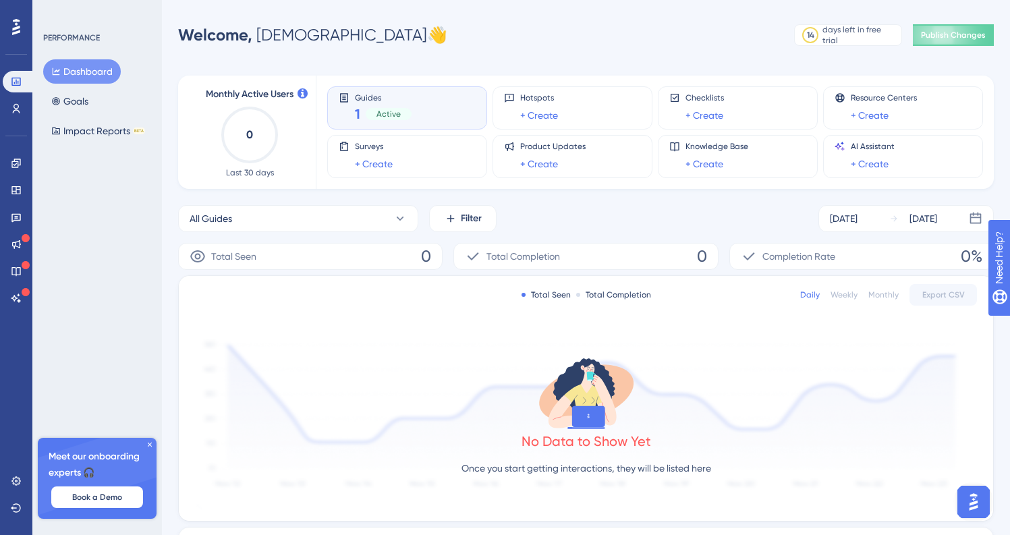
click at [108, 67] on button "Dashboard" at bounding box center [82, 71] width 78 height 24
click at [375, 102] on div "Guides 1 Active" at bounding box center [383, 107] width 57 height 31
click at [388, 112] on span "Active" at bounding box center [388, 114] width 24 height 11
click at [399, 217] on icon at bounding box center [399, 218] width 13 height 13
click at [509, 53] on div "Performance Users Engagement Widgets Feedback Product Updates Knowledge Base AI…" at bounding box center [586, 425] width 848 height 807
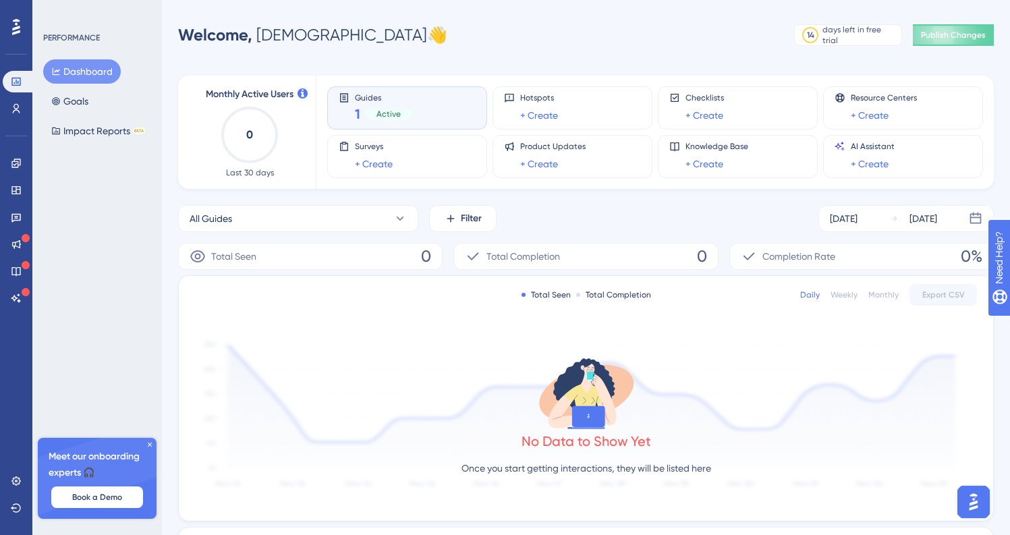
click at [391, 111] on span "Active" at bounding box center [388, 114] width 24 height 11
click at [288, 210] on button "All Guides" at bounding box center [298, 218] width 240 height 27
click at [260, 330] on span "Dashboard Principal" at bounding box center [242, 328] width 89 height 16
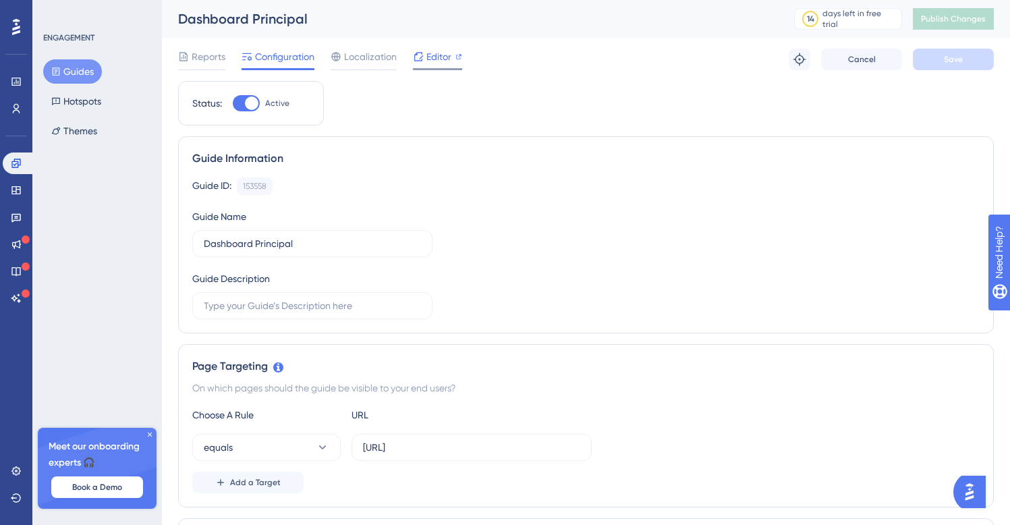
click at [436, 59] on span "Editor" at bounding box center [438, 57] width 25 height 16
click at [442, 56] on span "Editor" at bounding box center [438, 57] width 25 height 16
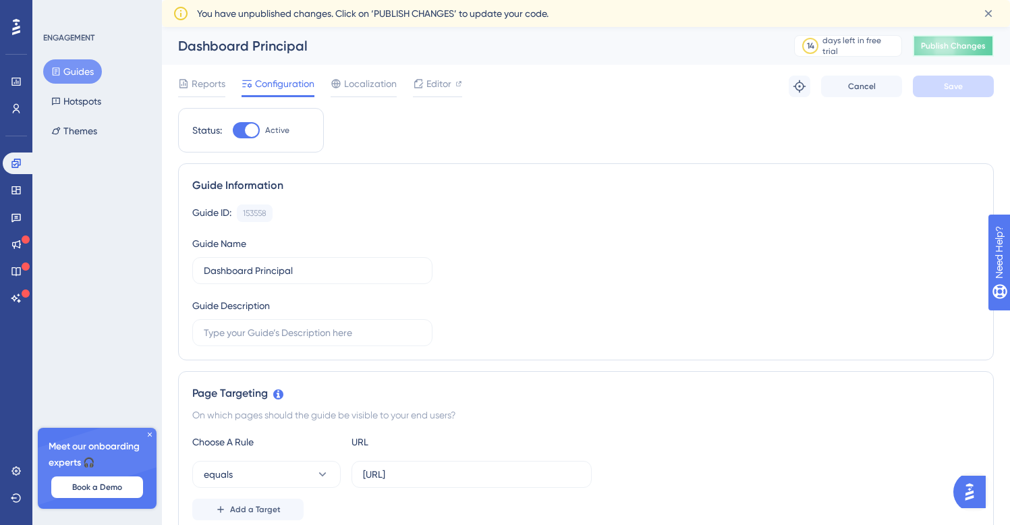
click at [948, 45] on span "Publish Changes" at bounding box center [953, 45] width 65 height 11
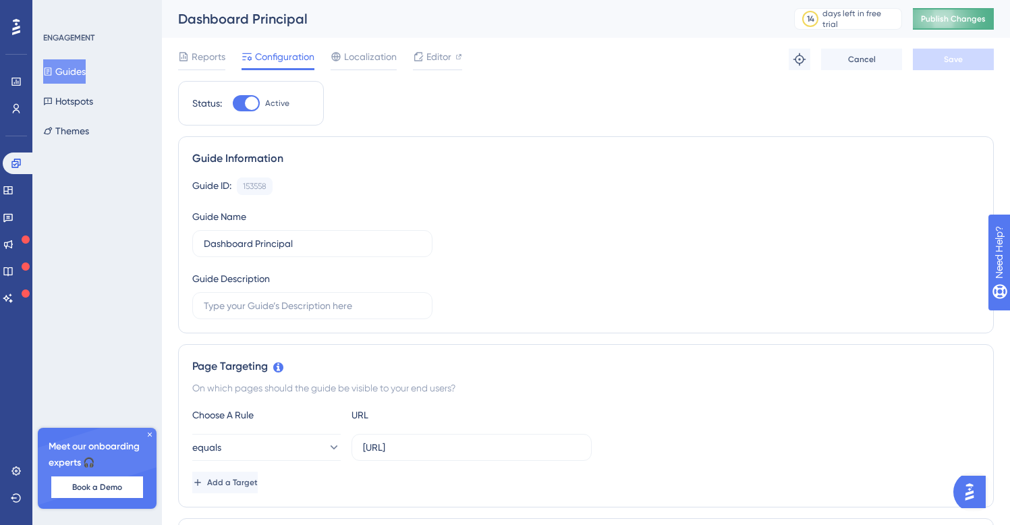
click at [958, 23] on span "Publish Changes" at bounding box center [953, 18] width 65 height 11
